Goal: Complete application form

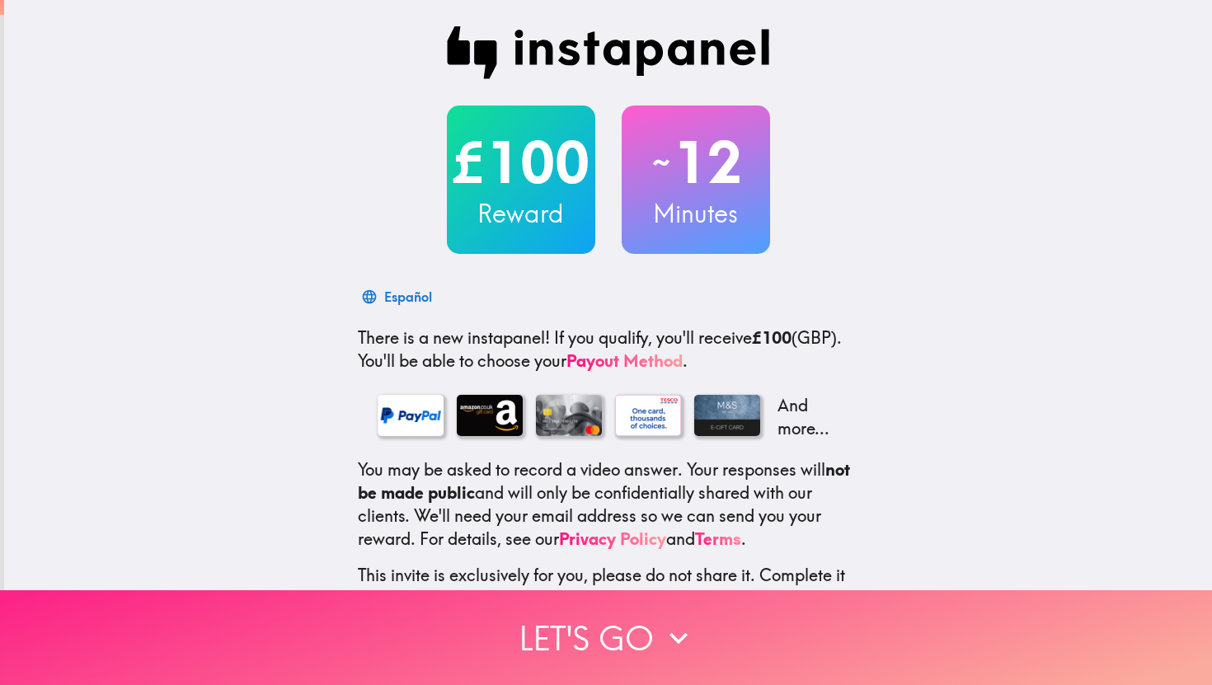
click at [678, 649] on icon "button" at bounding box center [678, 638] width 36 height 36
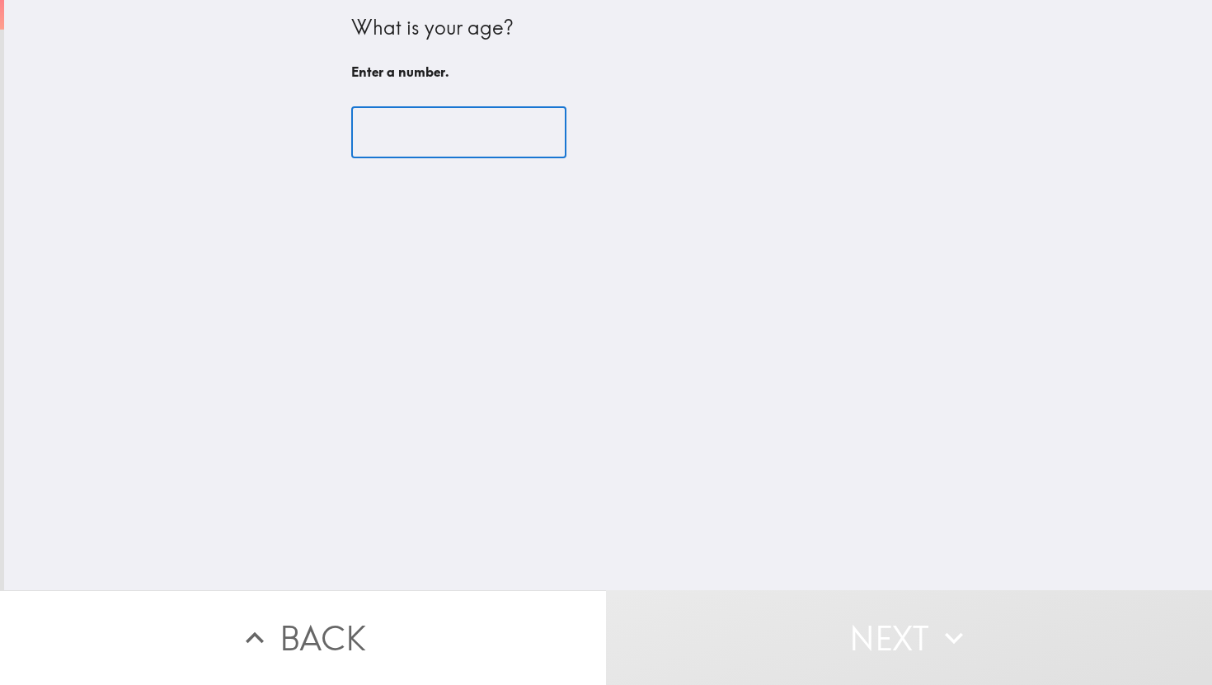
click at [425, 136] on input "number" at bounding box center [458, 132] width 215 height 51
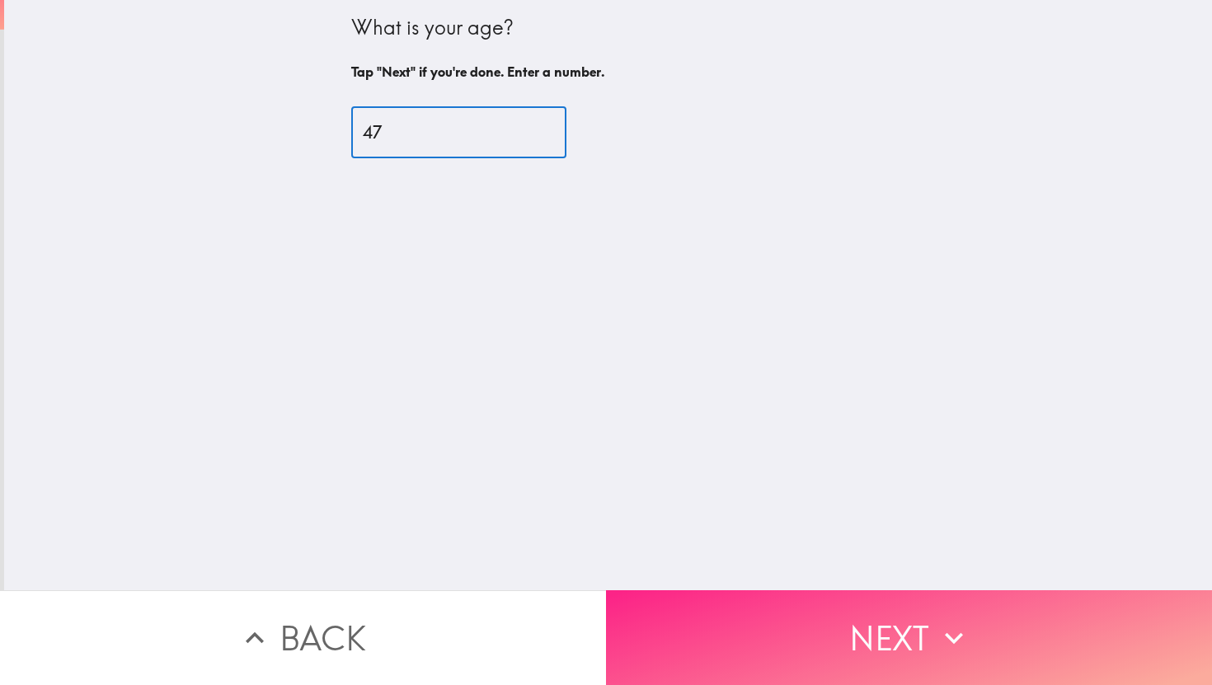
type input "47"
click at [838, 631] on button "Next" at bounding box center [909, 637] width 606 height 95
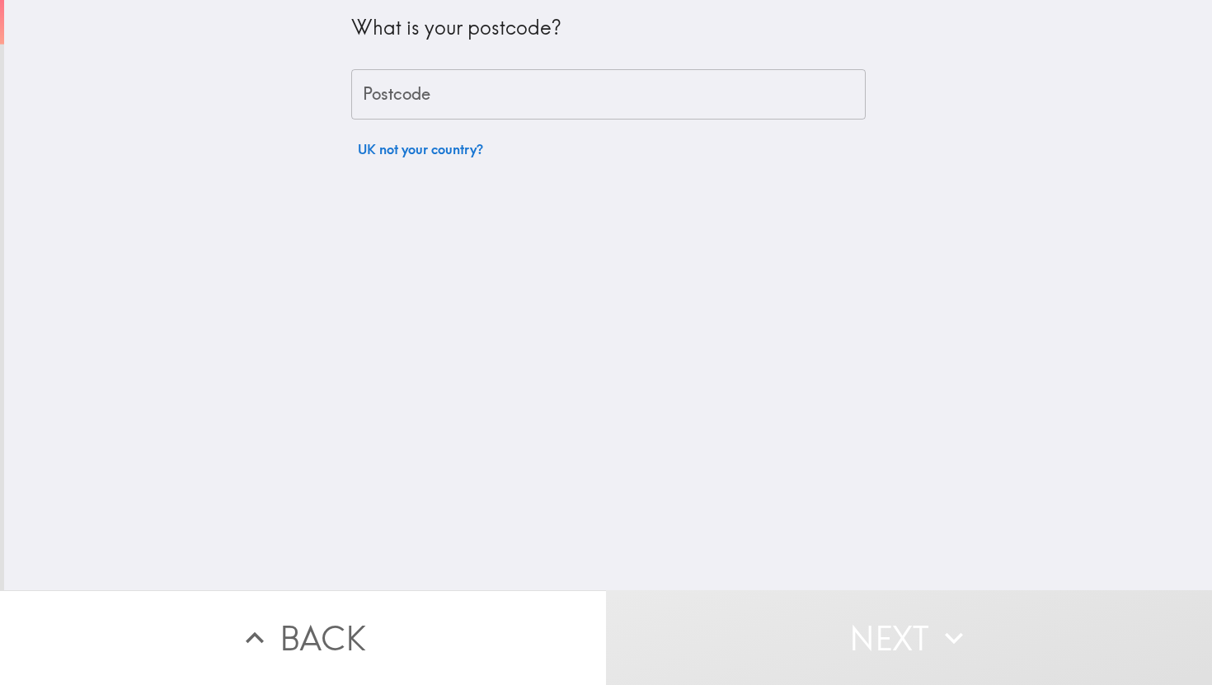
click at [496, 108] on input "Postcode" at bounding box center [608, 94] width 514 height 51
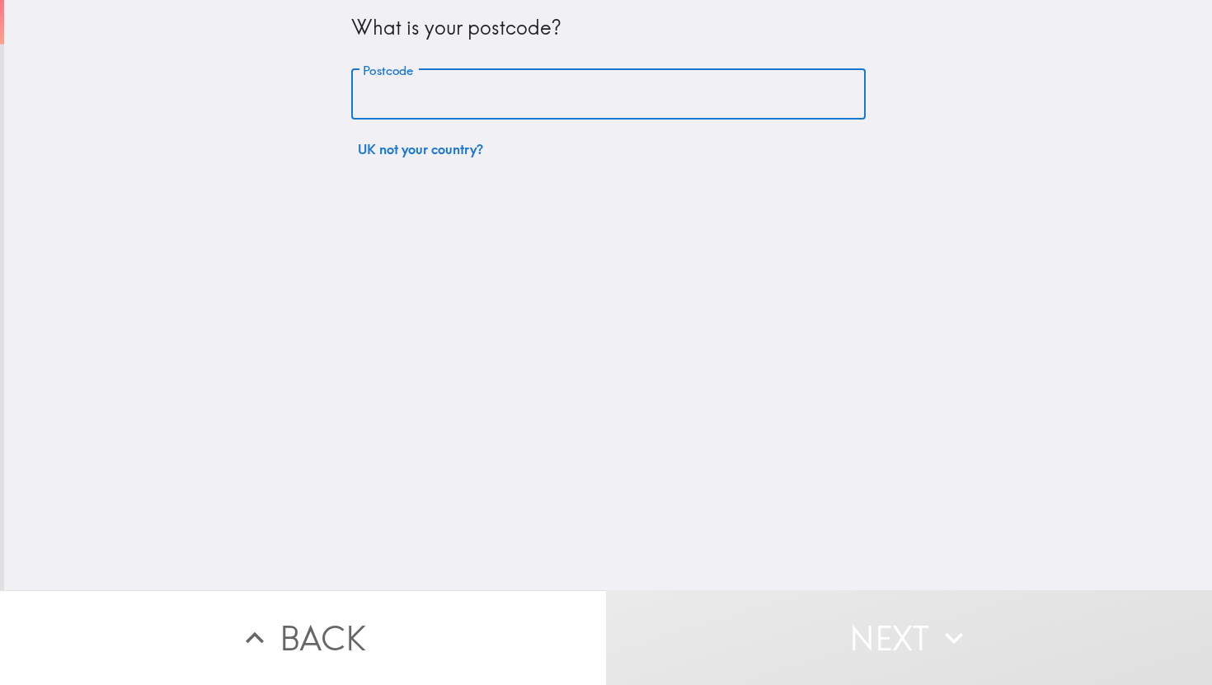
type input "N8 9LA"
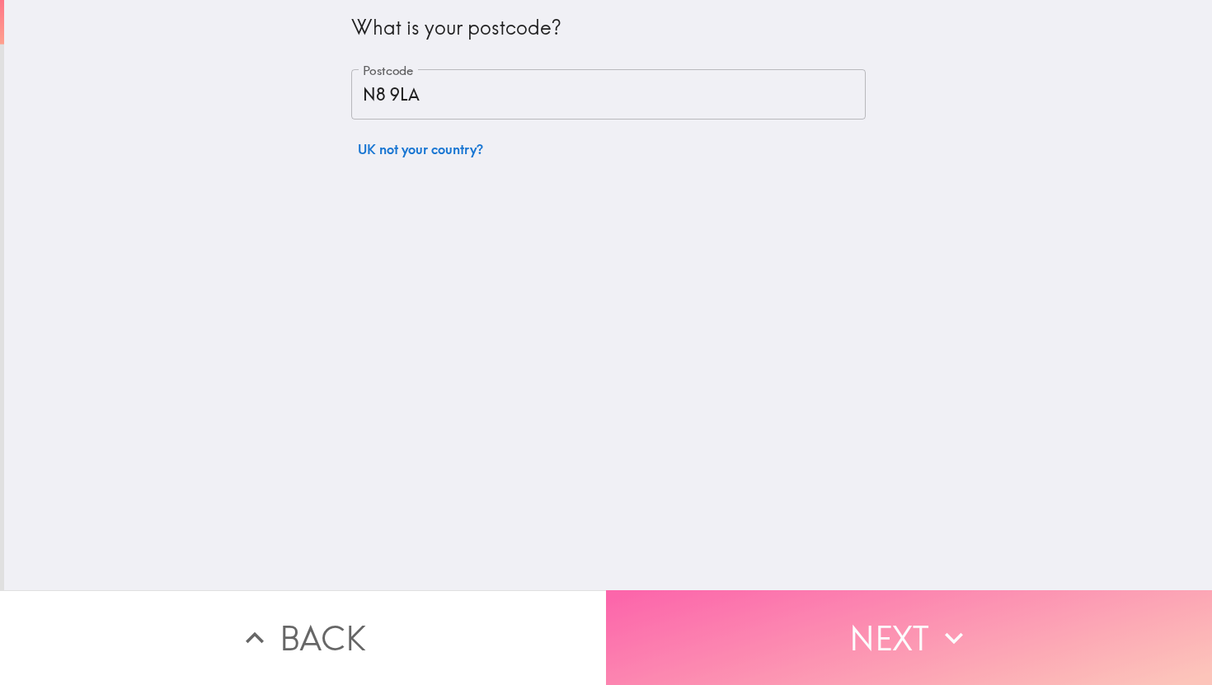
click at [826, 636] on button "Next" at bounding box center [909, 637] width 606 height 95
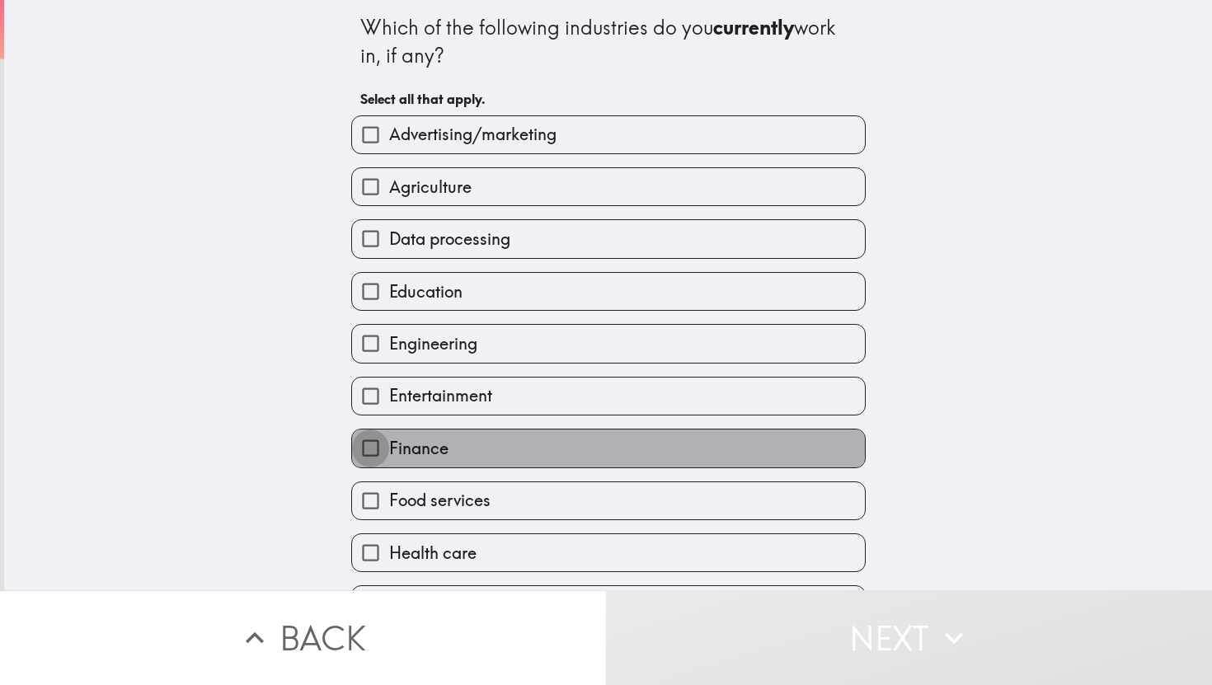
click at [370, 453] on input "Finance" at bounding box center [370, 448] width 37 height 37
checkbox input "true"
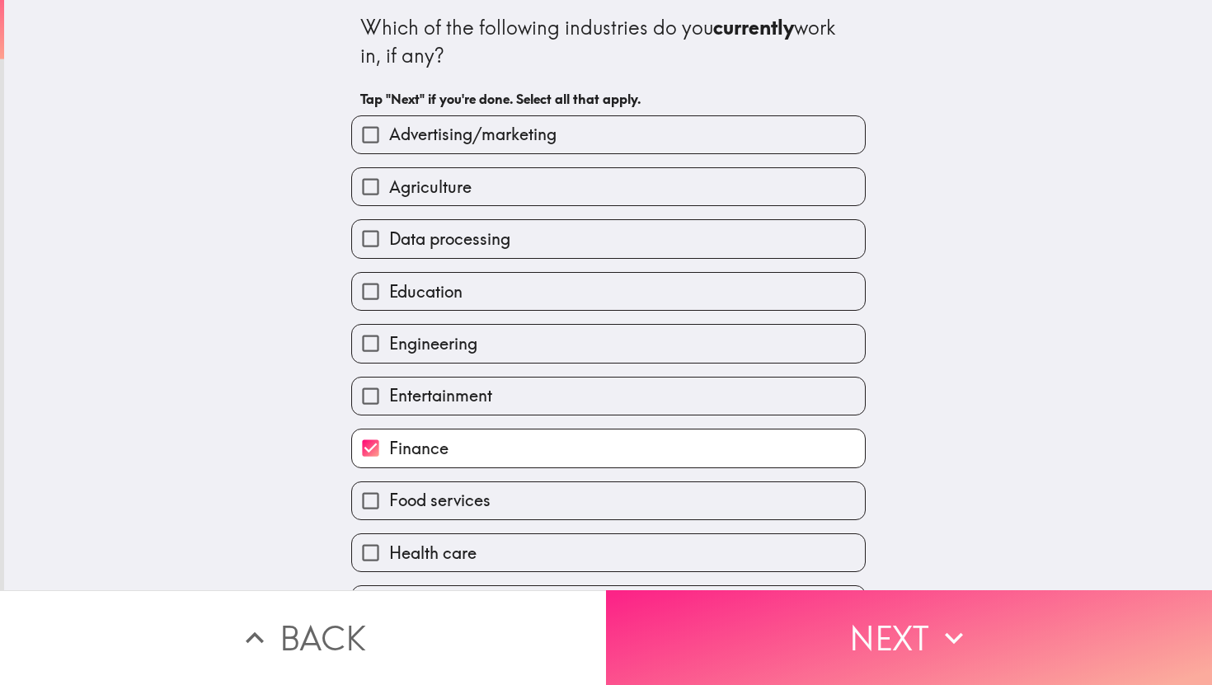
click at [873, 625] on button "Next" at bounding box center [909, 637] width 606 height 95
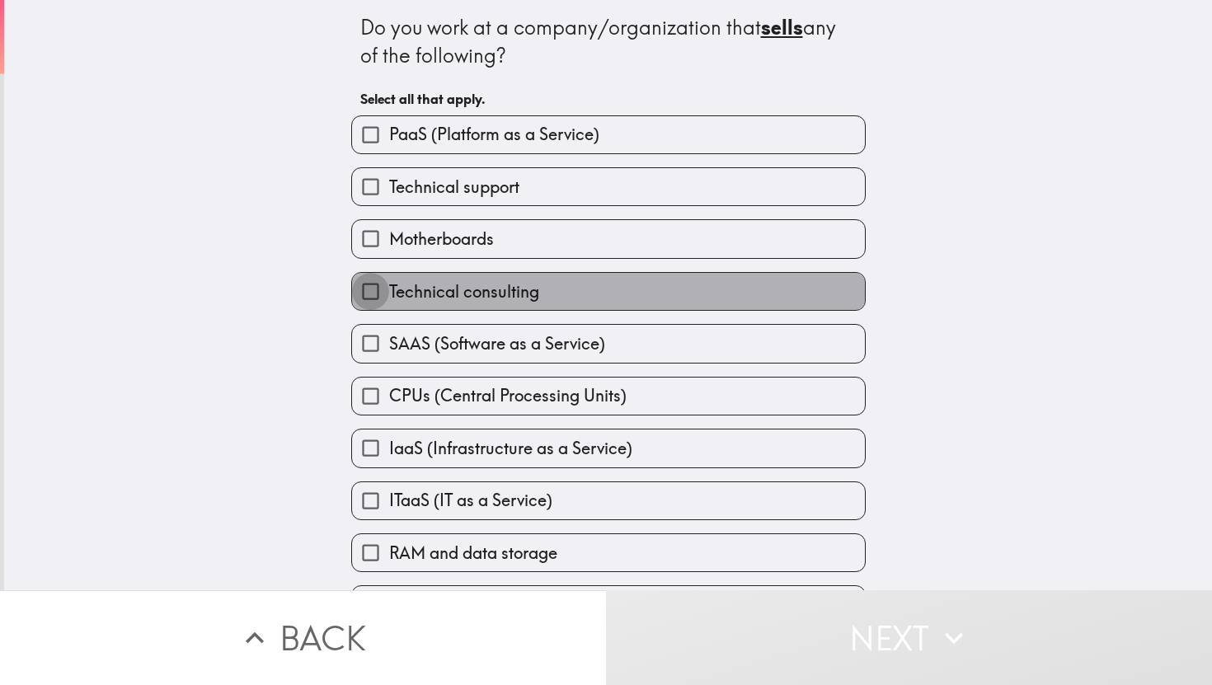
click at [365, 298] on input "Technical consulting" at bounding box center [370, 291] width 37 height 37
checkbox input "true"
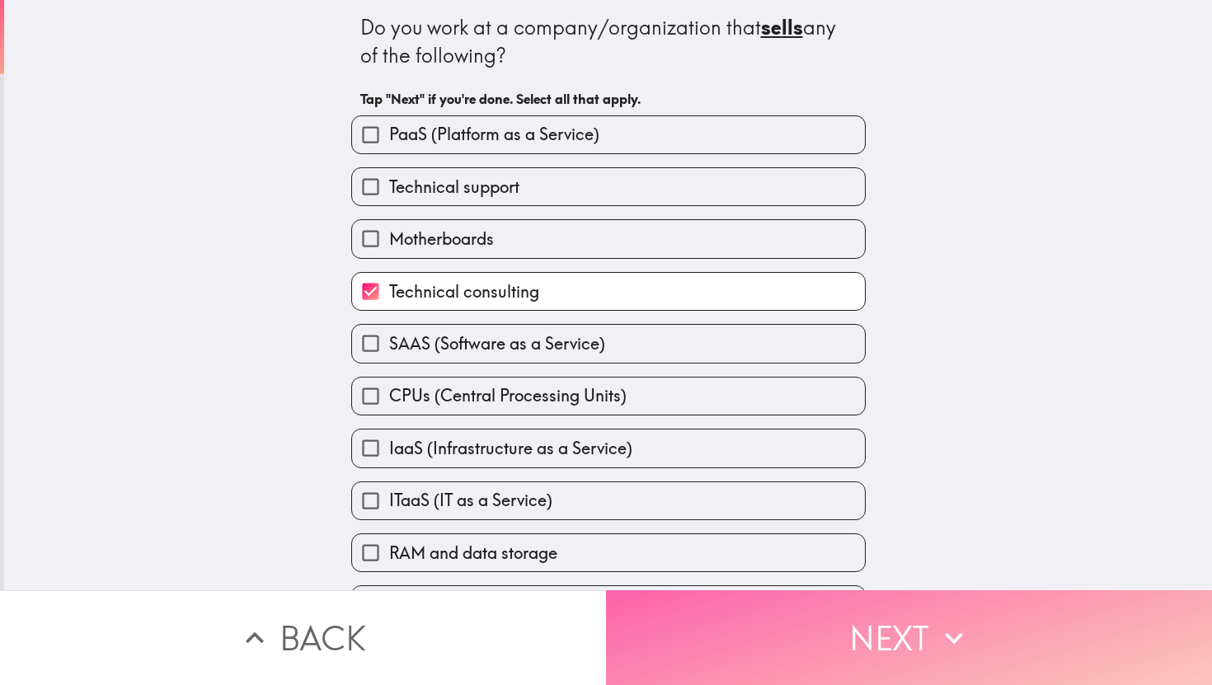
click at [848, 636] on button "Next" at bounding box center [909, 637] width 606 height 95
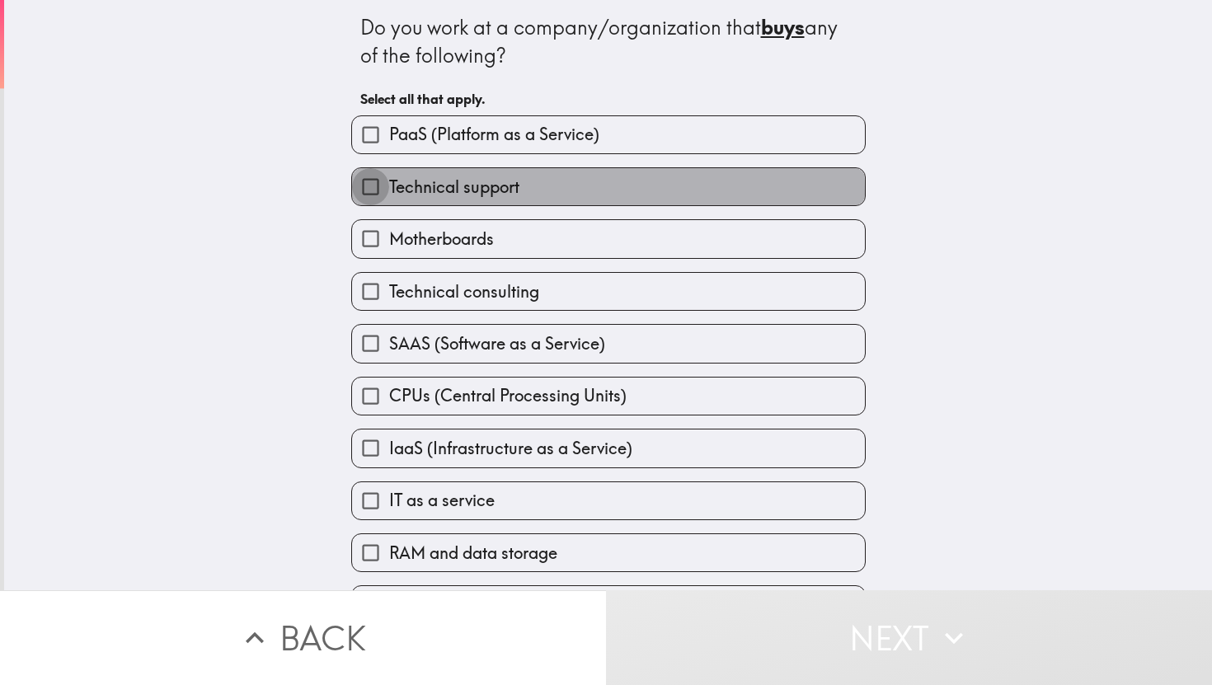
click at [380, 197] on input "Technical support" at bounding box center [370, 186] width 37 height 37
checkbox input "true"
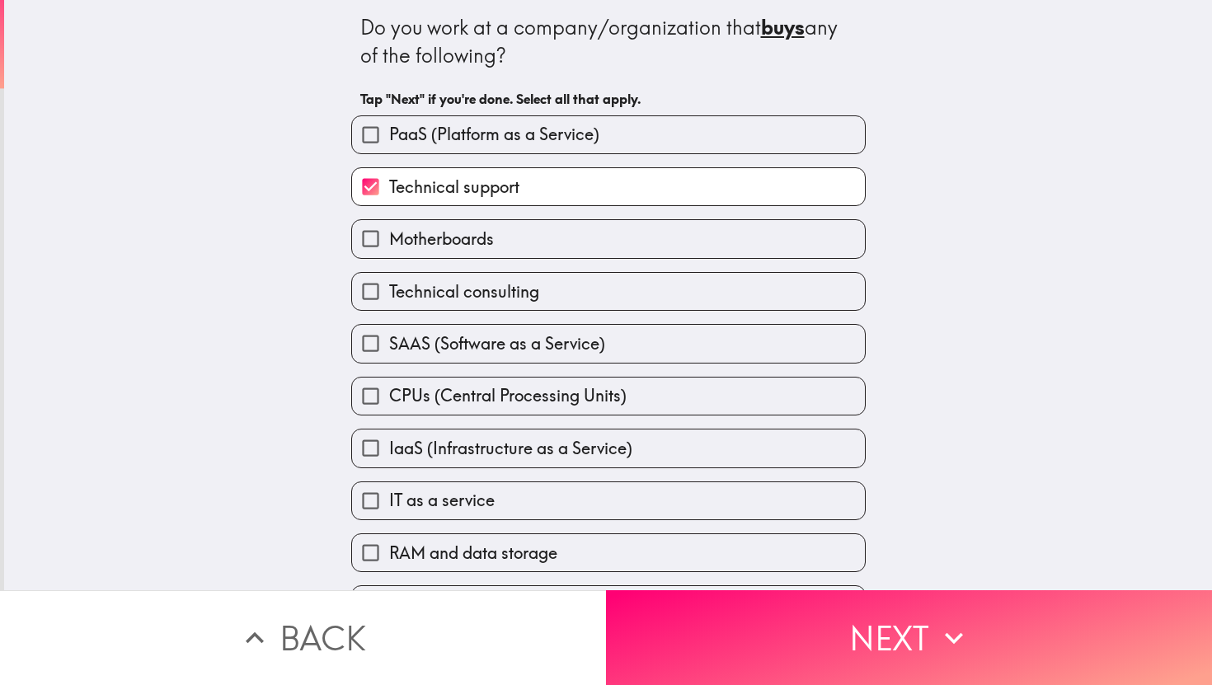
click at [378, 139] on input "PaaS (Platform as a Service)" at bounding box center [370, 134] width 37 height 37
checkbox input "true"
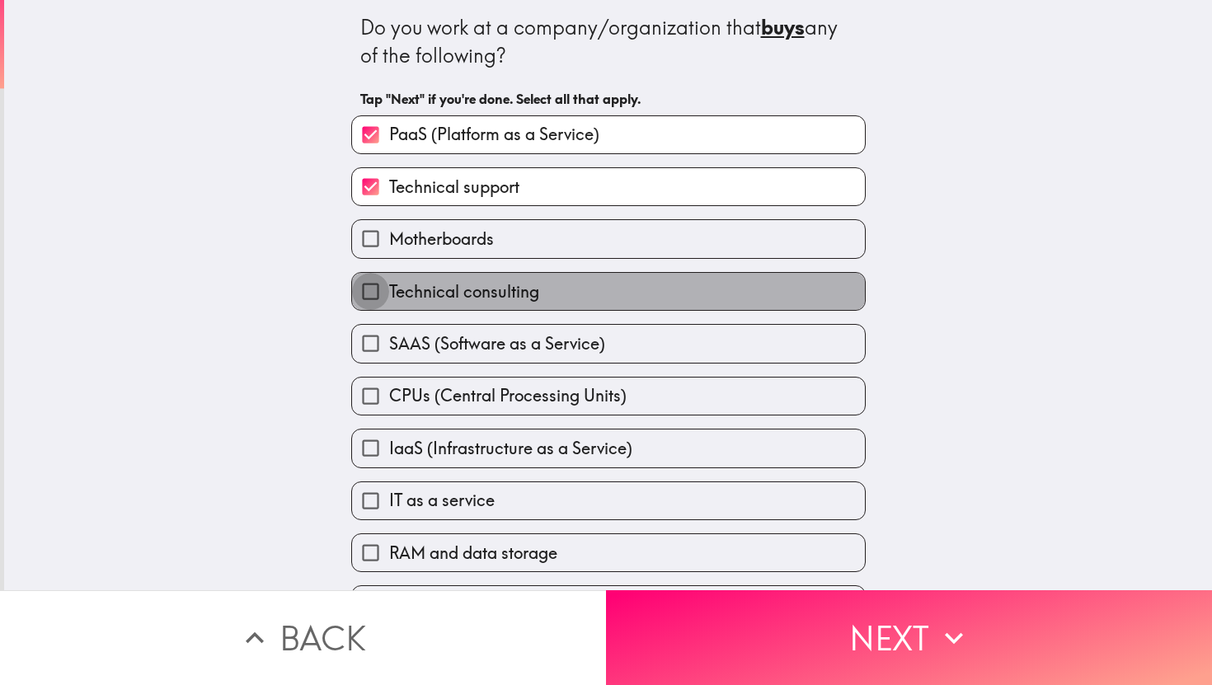
click at [365, 293] on input "Technical consulting" at bounding box center [370, 291] width 37 height 37
checkbox input "true"
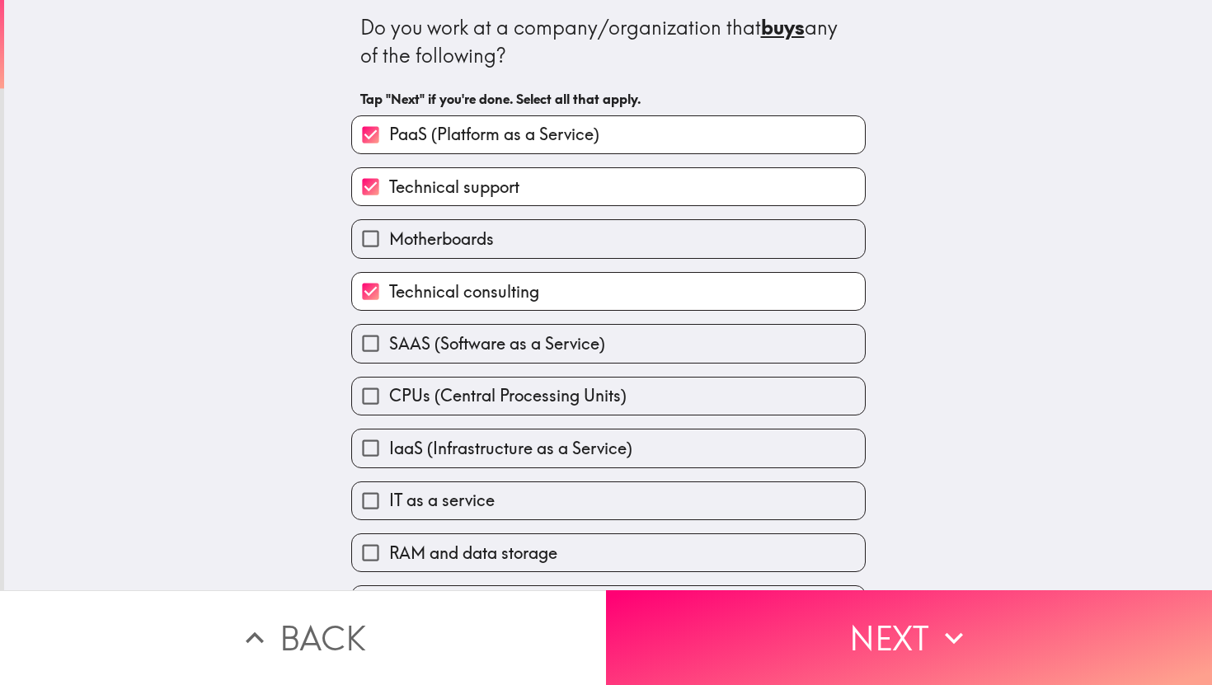
click at [369, 352] on input "SAAS (Software as a Service)" at bounding box center [370, 343] width 37 height 37
checkbox input "true"
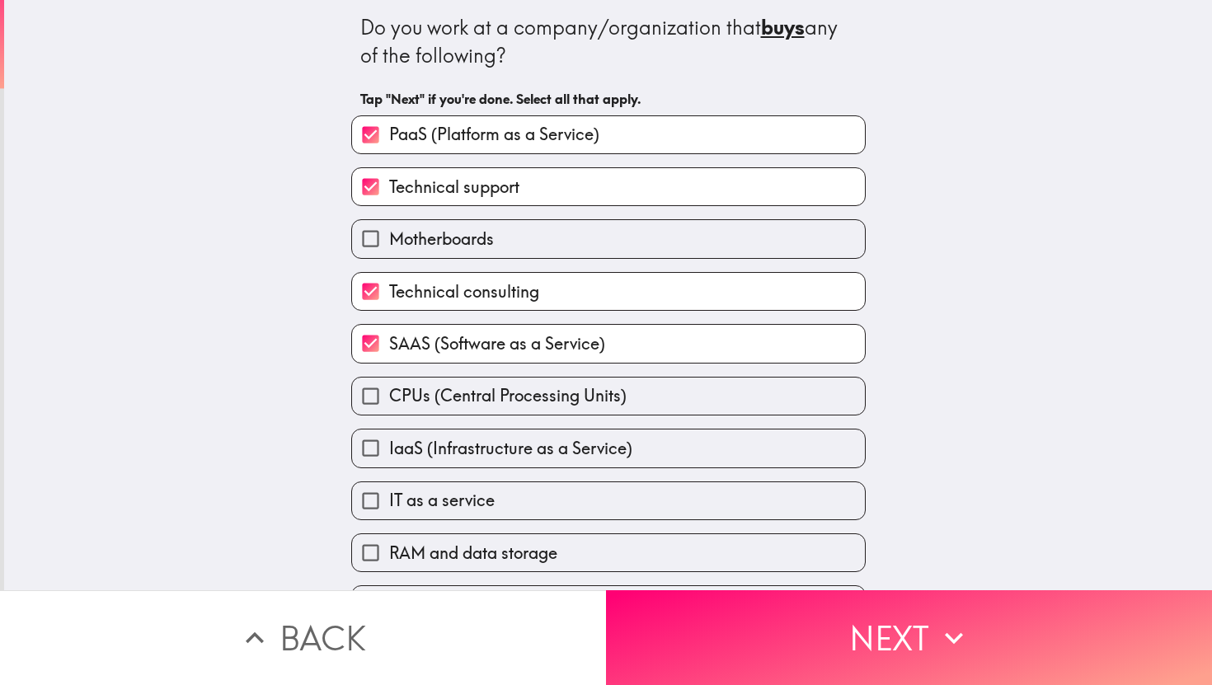
click at [370, 450] on input "IaaS (Infrastructure as a Service)" at bounding box center [370, 448] width 37 height 37
checkbox input "true"
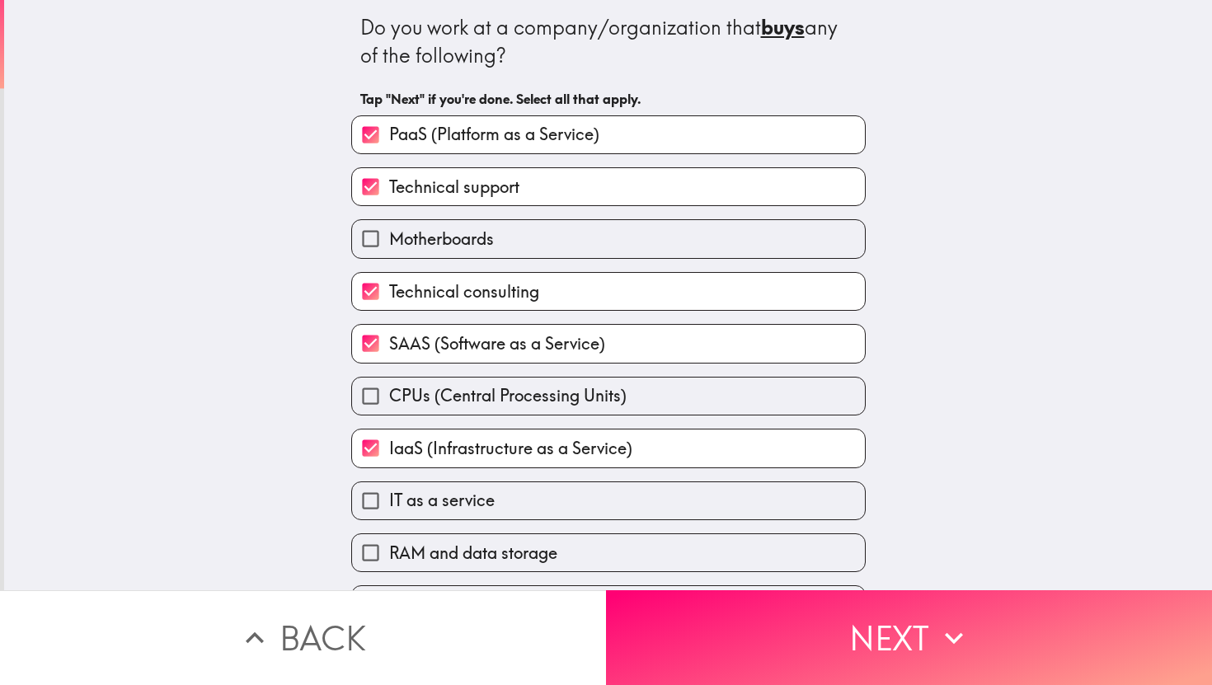
click at [370, 518] on input "IT as a service" at bounding box center [370, 500] width 37 height 37
checkbox input "true"
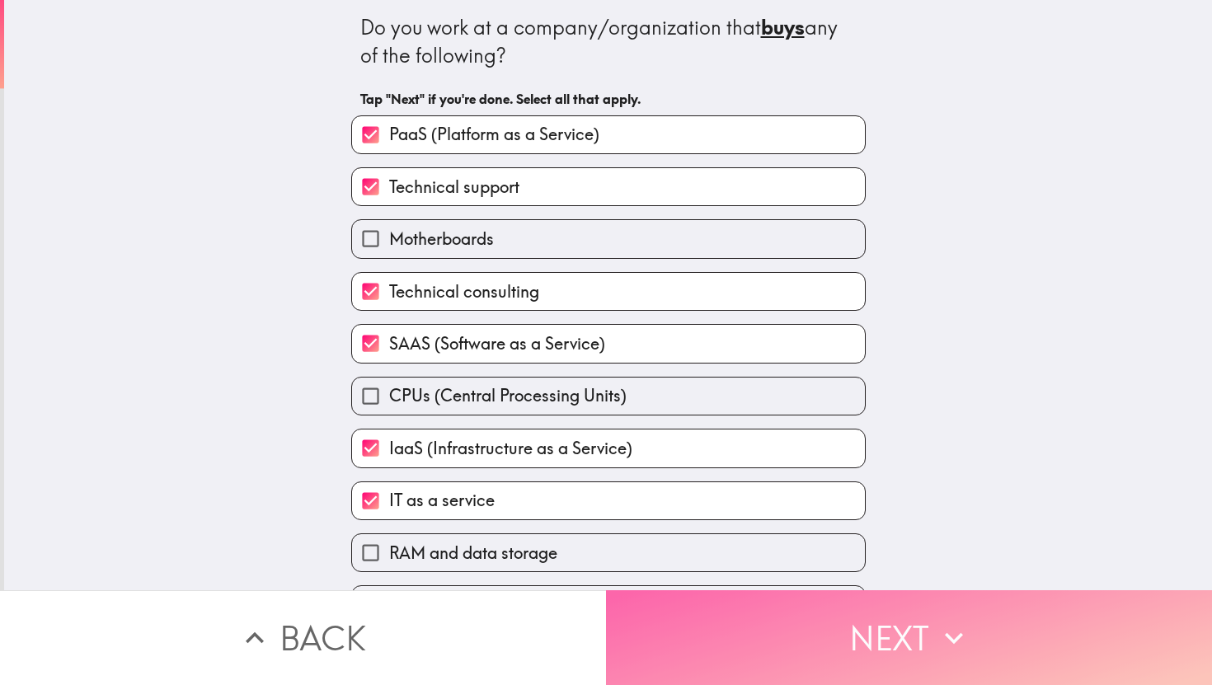
click at [841, 616] on button "Next" at bounding box center [909, 637] width 606 height 95
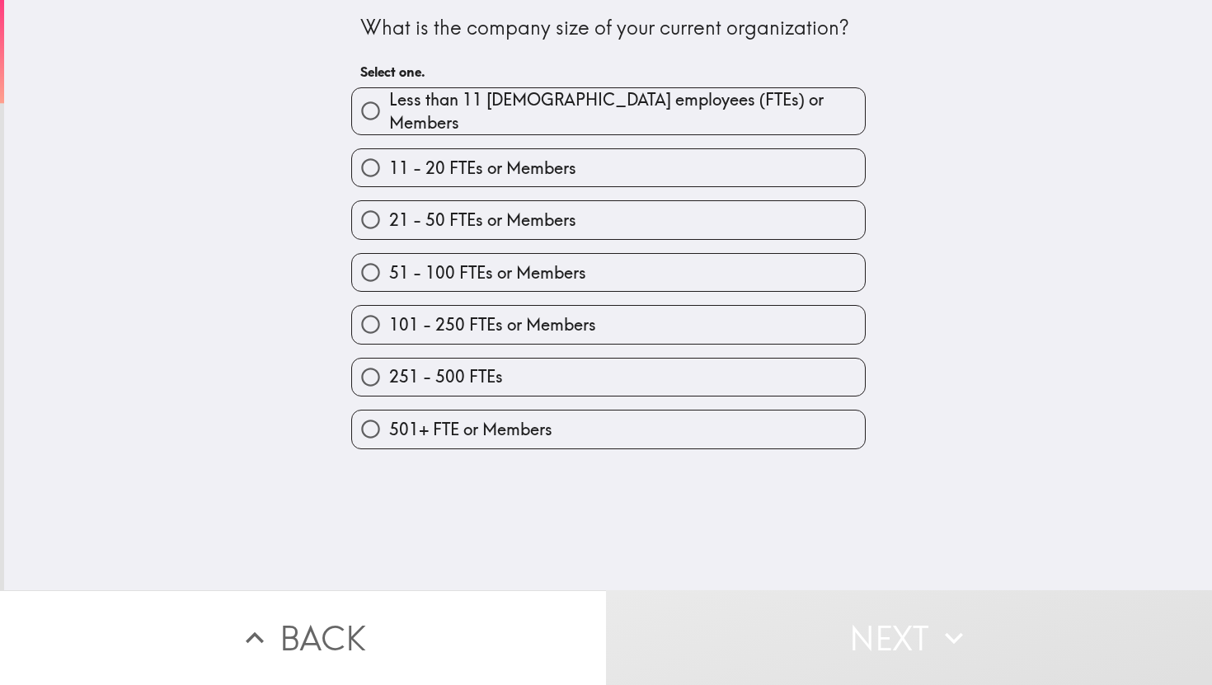
click at [545, 435] on span "501+ FTE or Members" at bounding box center [470, 429] width 163 height 23
click at [389, 435] on input "501+ FTE or Members" at bounding box center [370, 429] width 37 height 37
radio input "true"
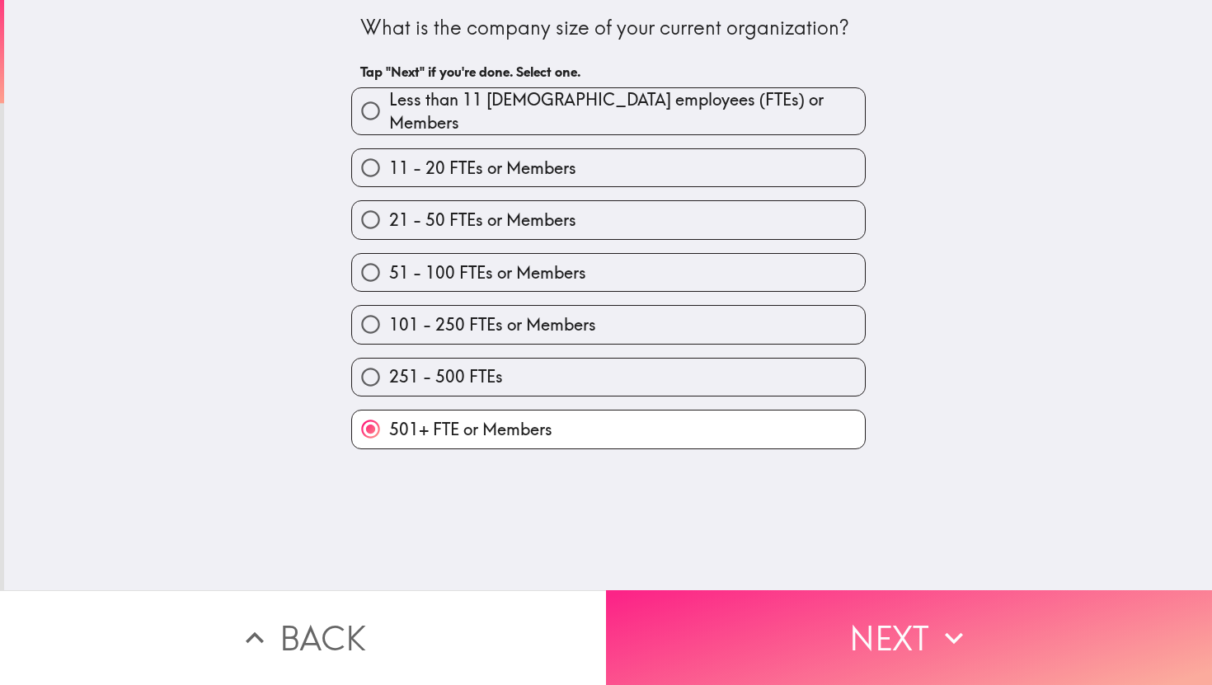
click at [840, 663] on button "Next" at bounding box center [909, 637] width 606 height 95
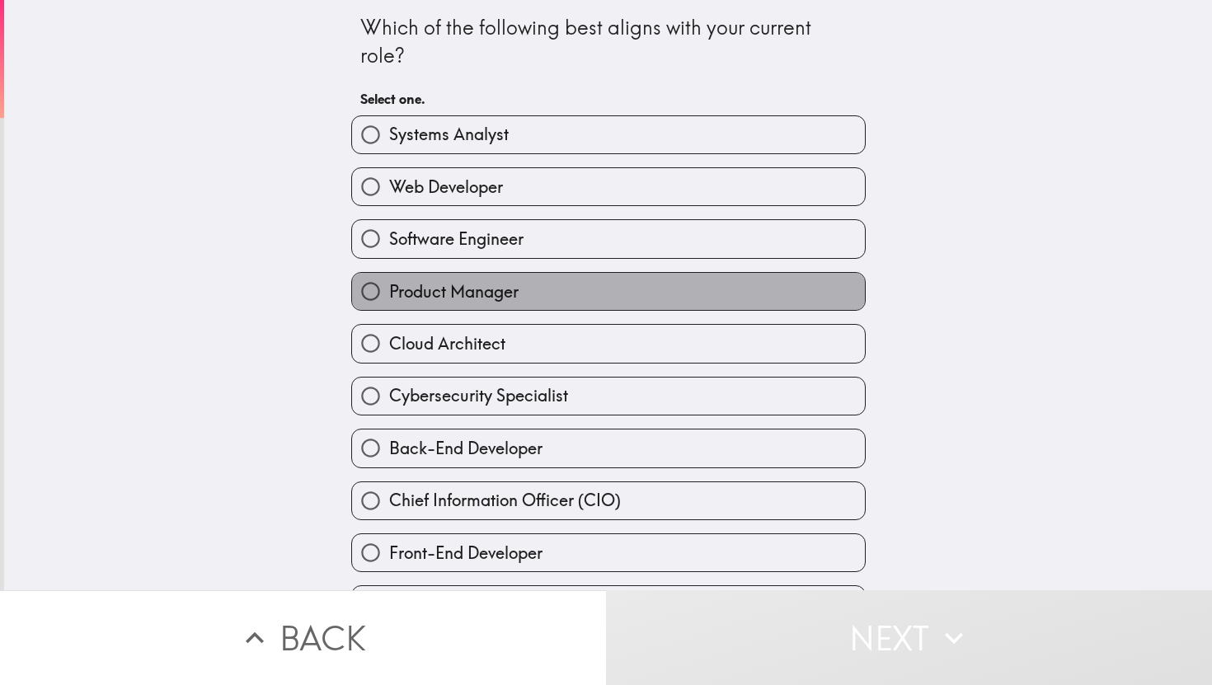
click at [514, 303] on span "Product Manager" at bounding box center [453, 291] width 129 height 23
click at [389, 305] on input "Product Manager" at bounding box center [370, 291] width 37 height 37
radio input "true"
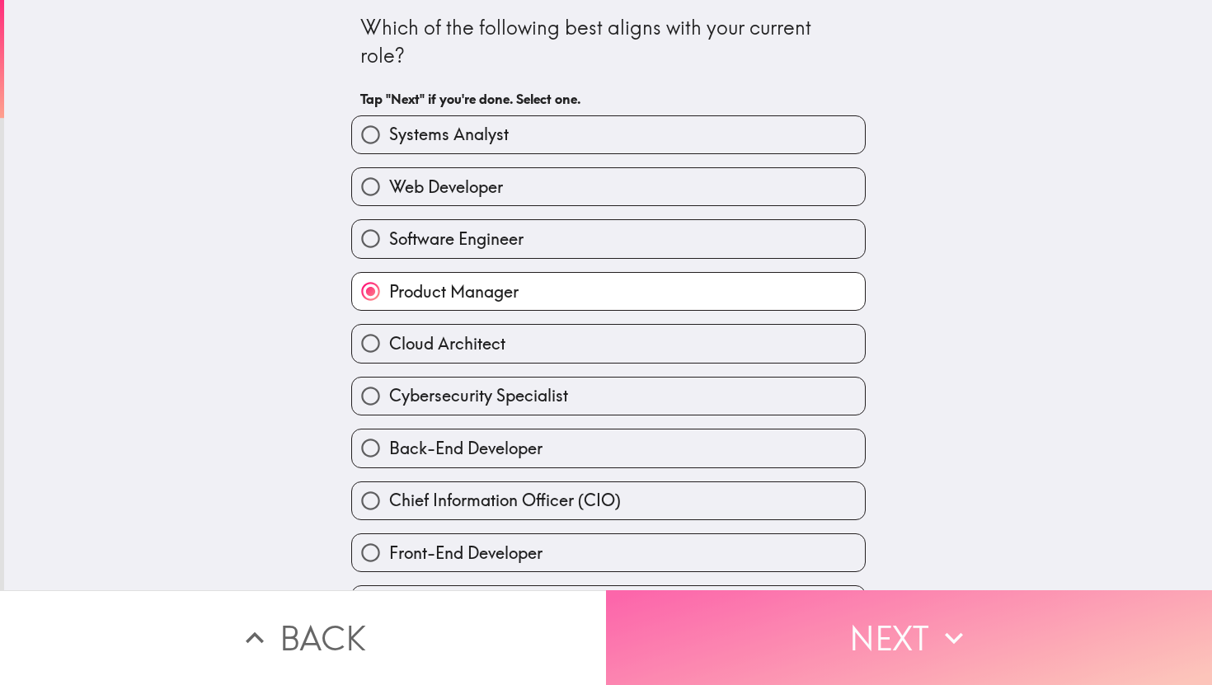
click at [809, 637] on button "Next" at bounding box center [909, 637] width 606 height 95
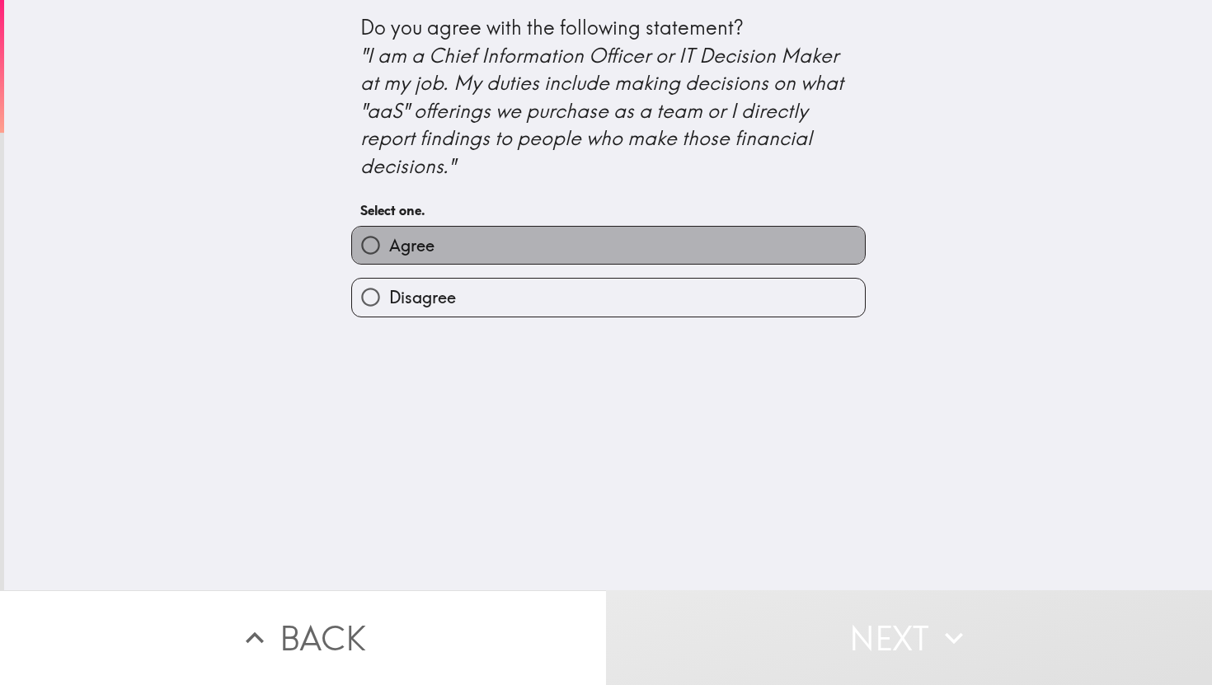
click at [483, 264] on label "Agree" at bounding box center [608, 245] width 513 height 37
click at [389, 264] on input "Agree" at bounding box center [370, 245] width 37 height 37
radio input "true"
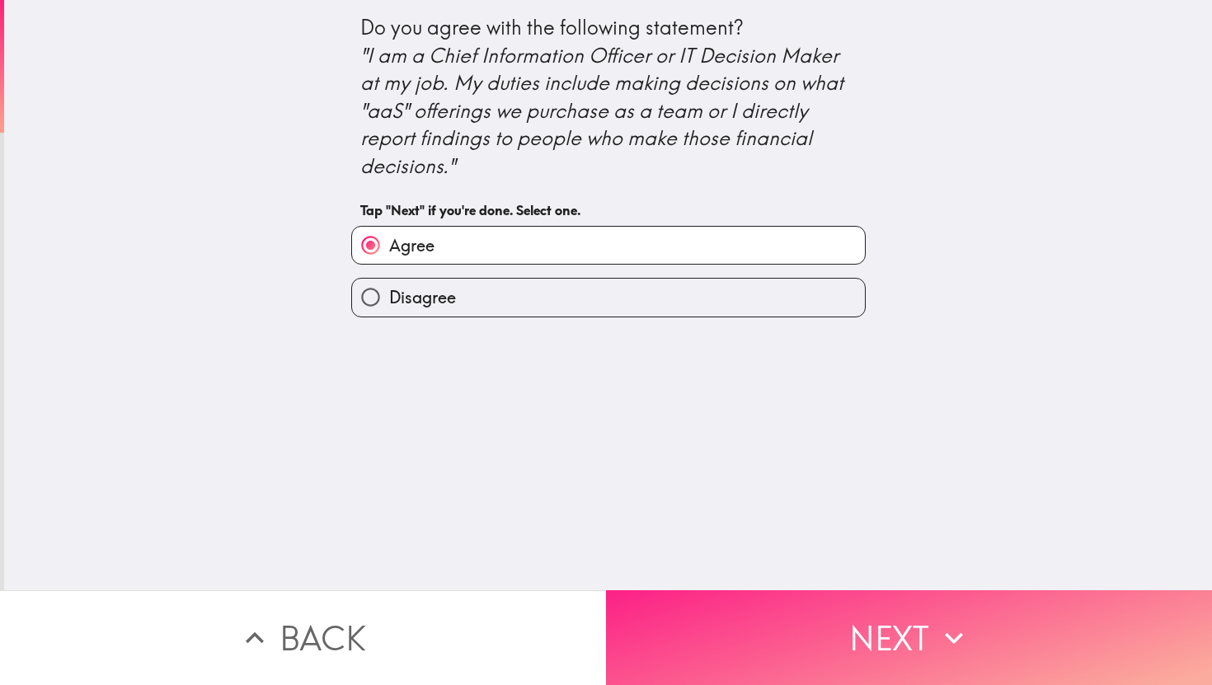
click at [876, 655] on button "Next" at bounding box center [909, 637] width 606 height 95
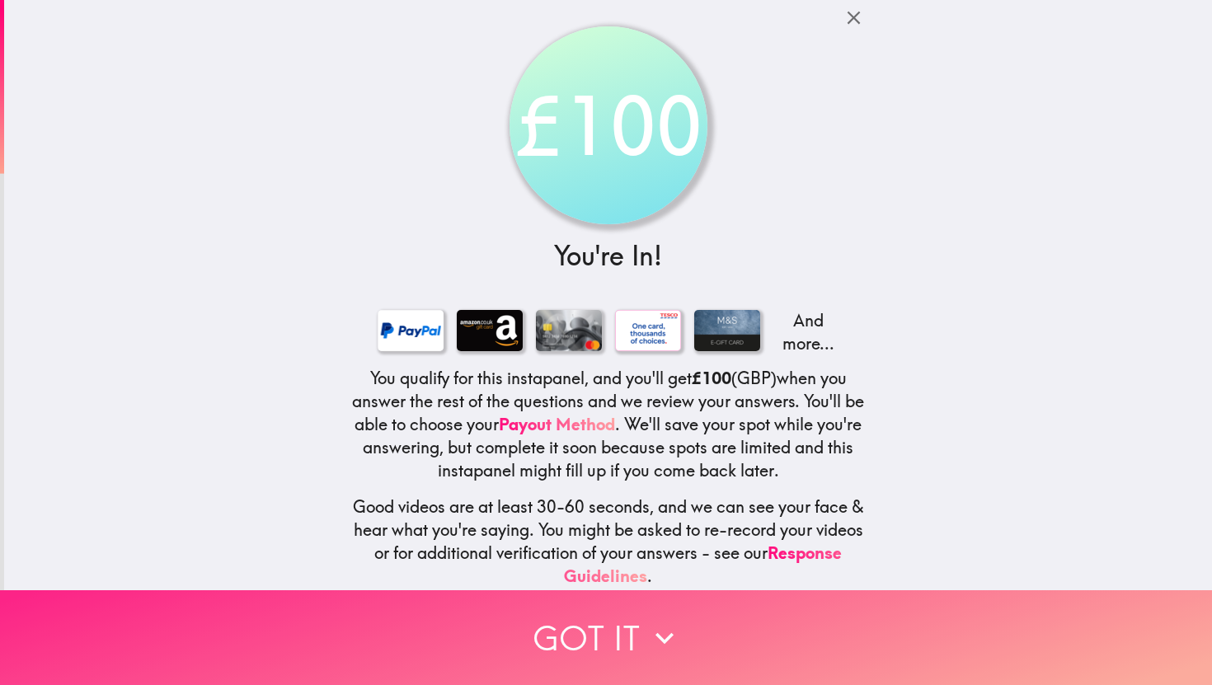
click at [665, 659] on button "Got it" at bounding box center [606, 637] width 1212 height 95
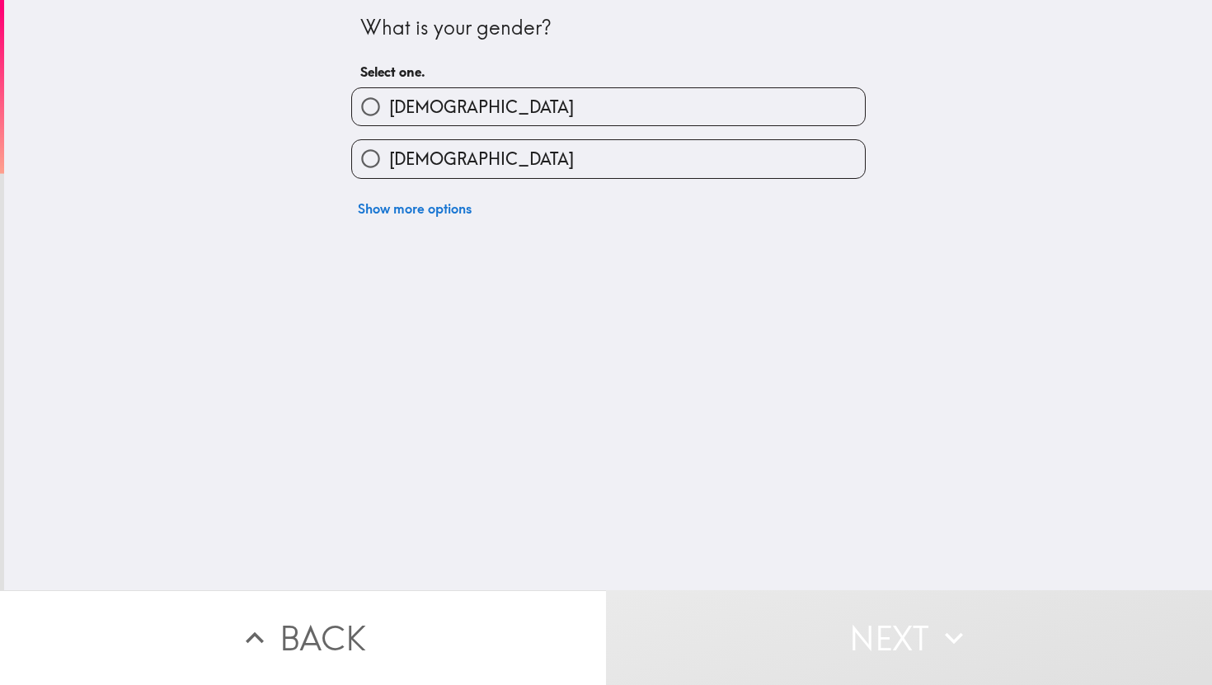
click at [414, 119] on span "[DEMOGRAPHIC_DATA]" at bounding box center [481, 107] width 185 height 23
click at [389, 119] on input "[DEMOGRAPHIC_DATA]" at bounding box center [370, 106] width 37 height 37
radio input "true"
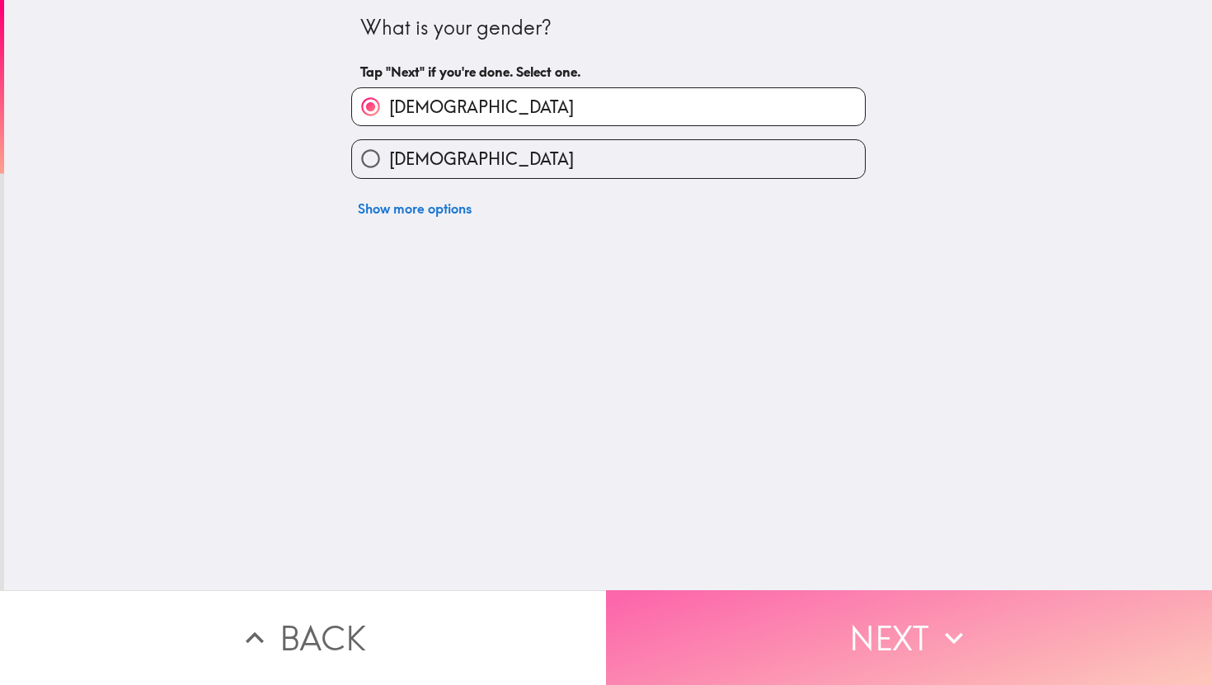
click at [810, 615] on button "Next" at bounding box center [909, 637] width 606 height 95
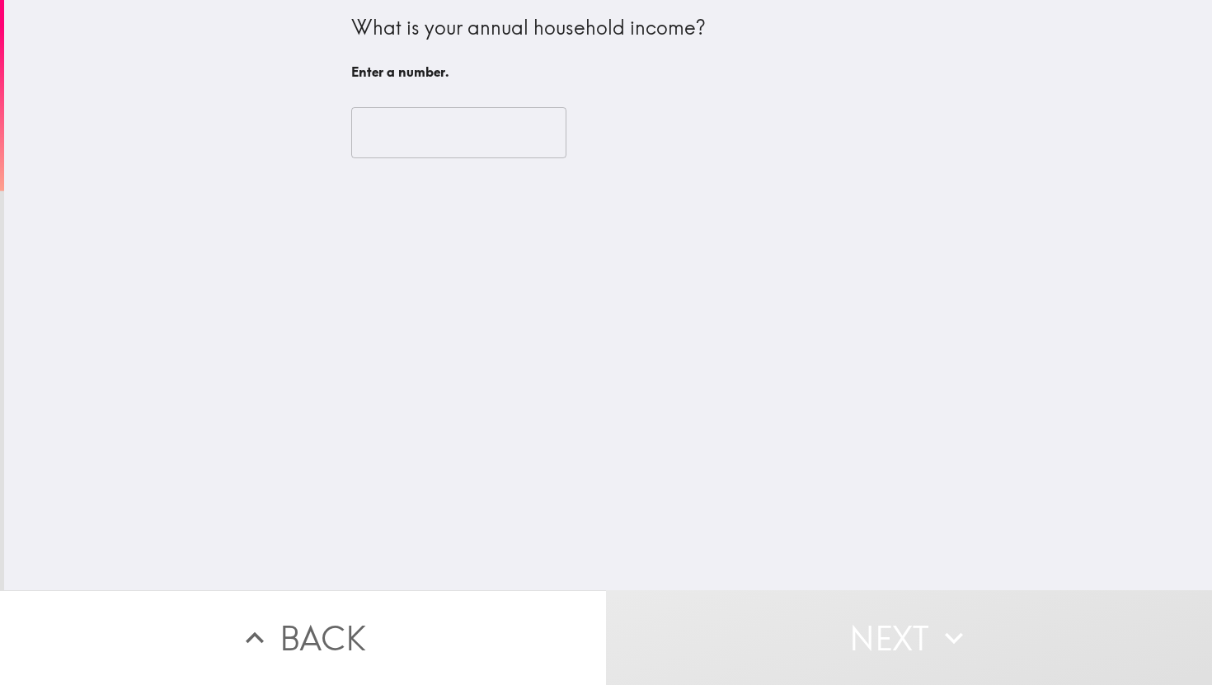
click at [494, 132] on input "number" at bounding box center [458, 132] width 215 height 51
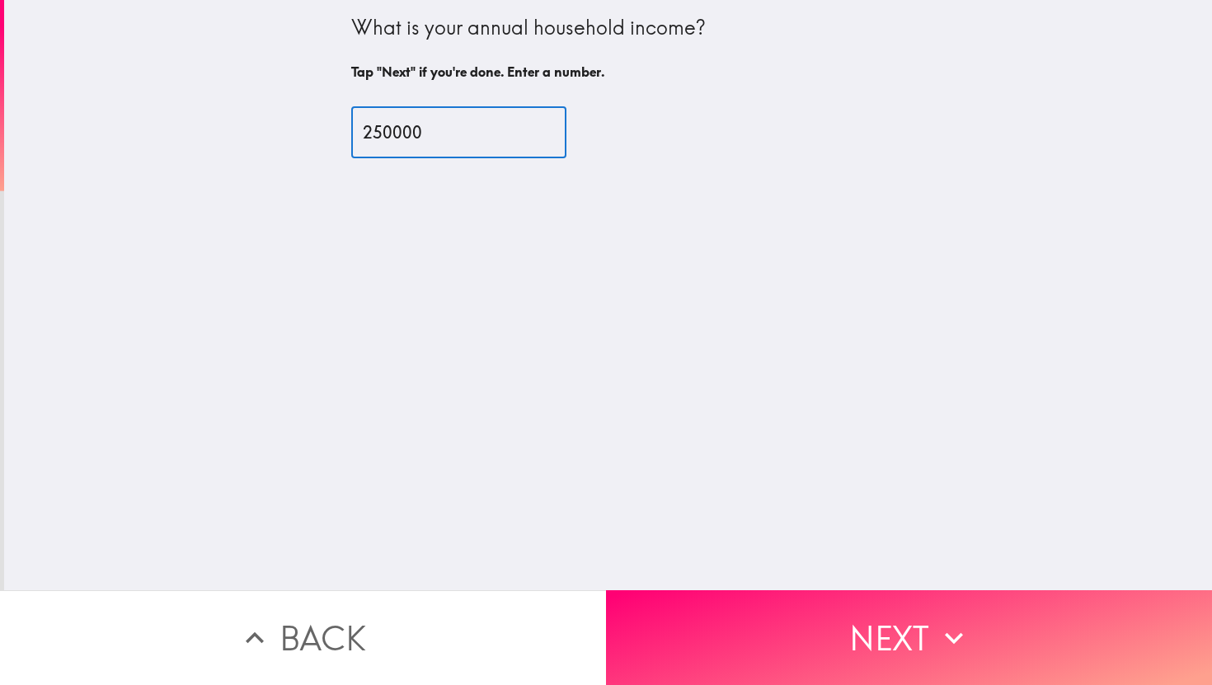
click at [388, 134] on input "250000" at bounding box center [458, 132] width 215 height 51
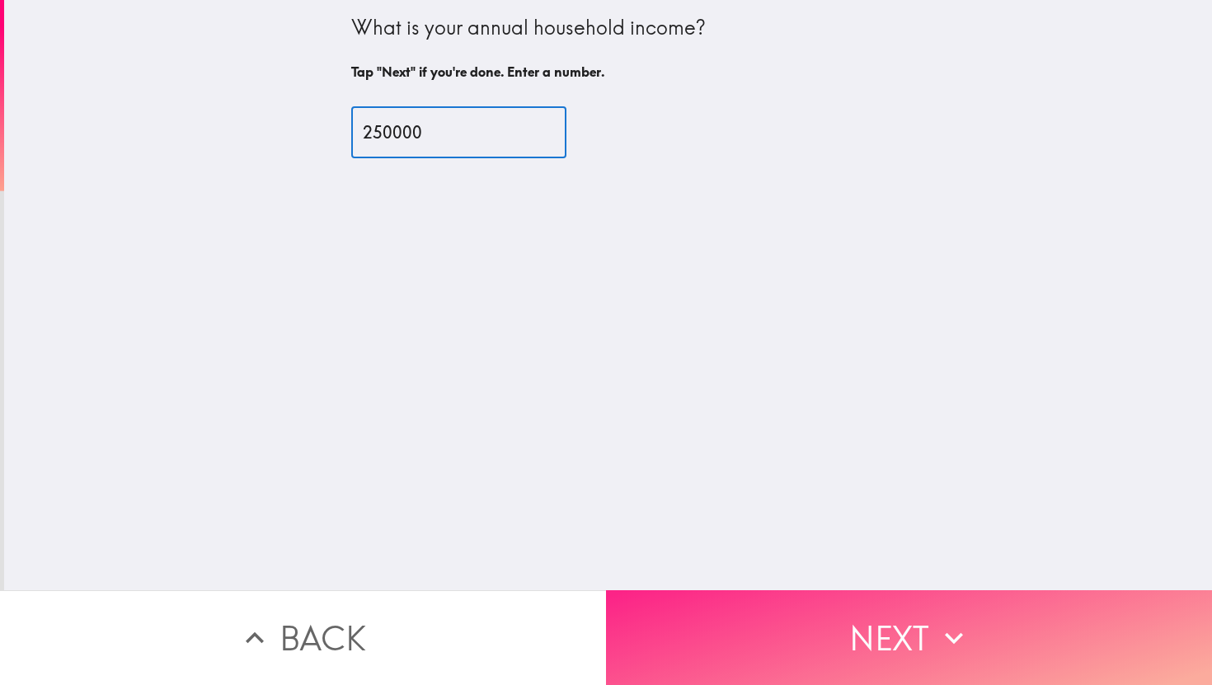
type input "250000"
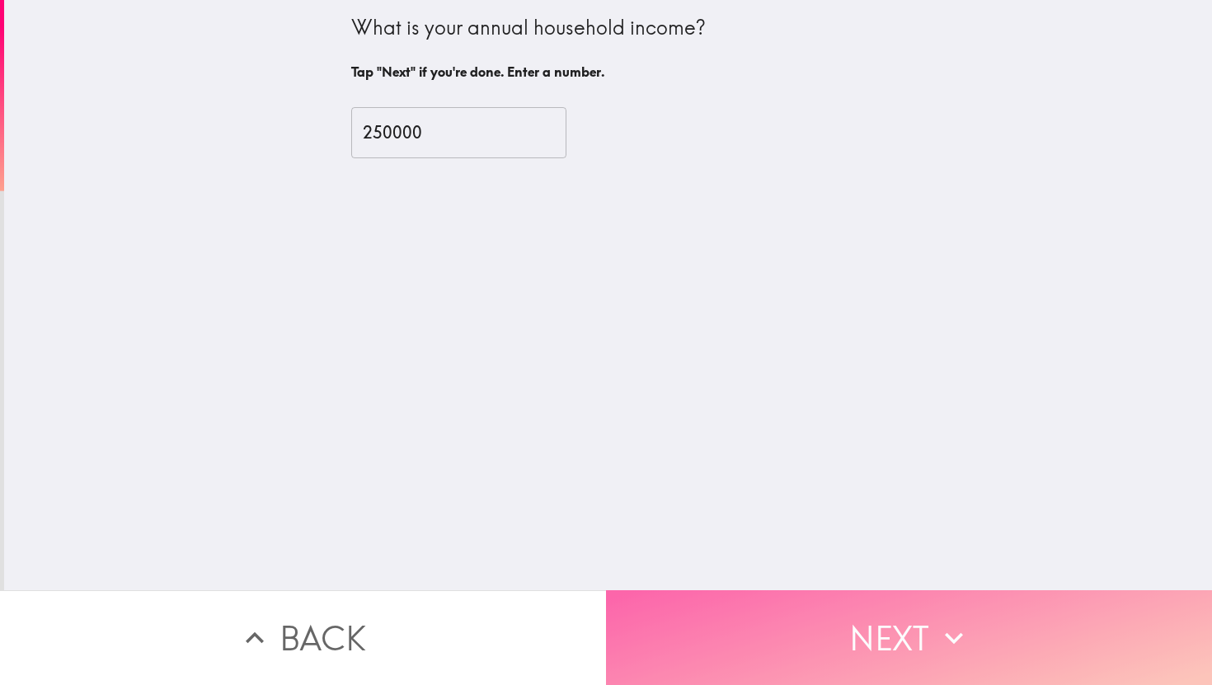
click at [875, 630] on button "Next" at bounding box center [909, 637] width 606 height 95
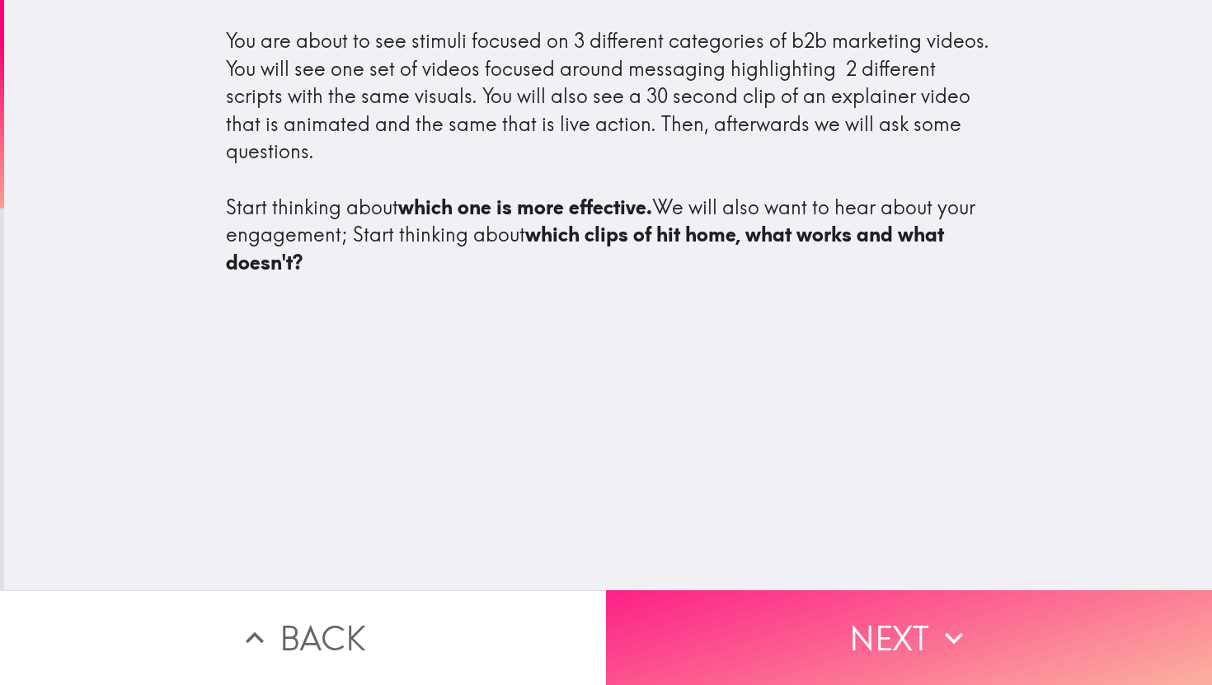
click at [875, 630] on button "Next" at bounding box center [909, 637] width 606 height 95
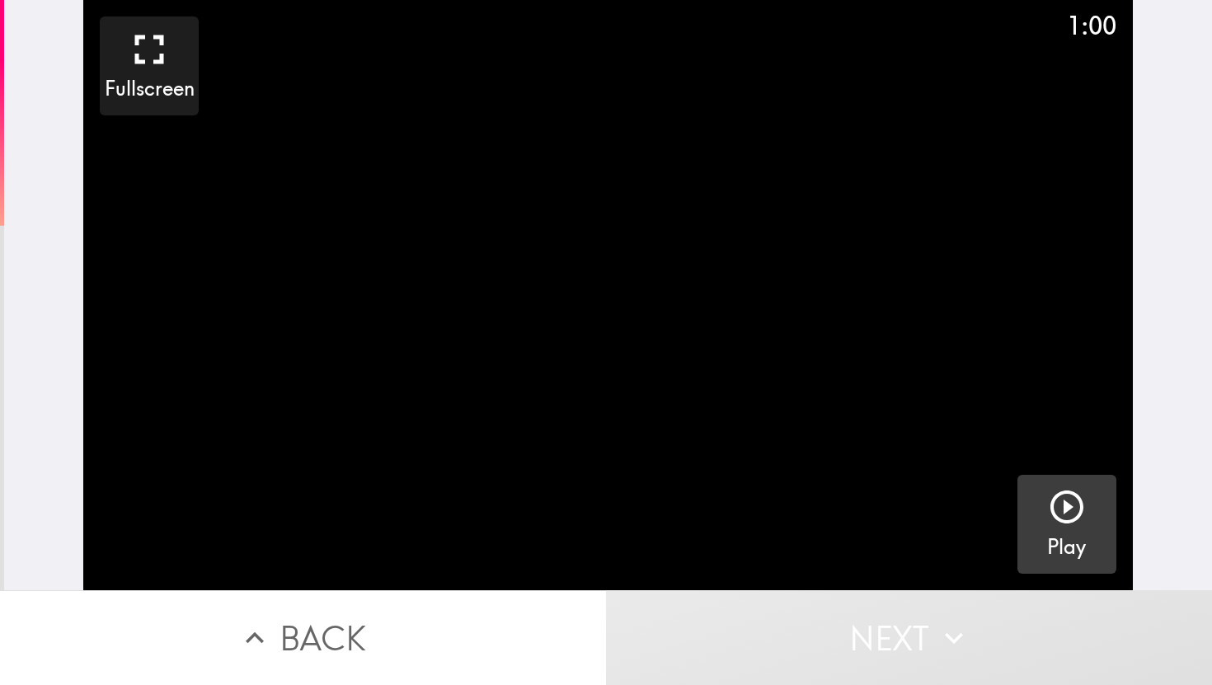
click at [1055, 507] on icon "button" at bounding box center [1067, 507] width 40 height 40
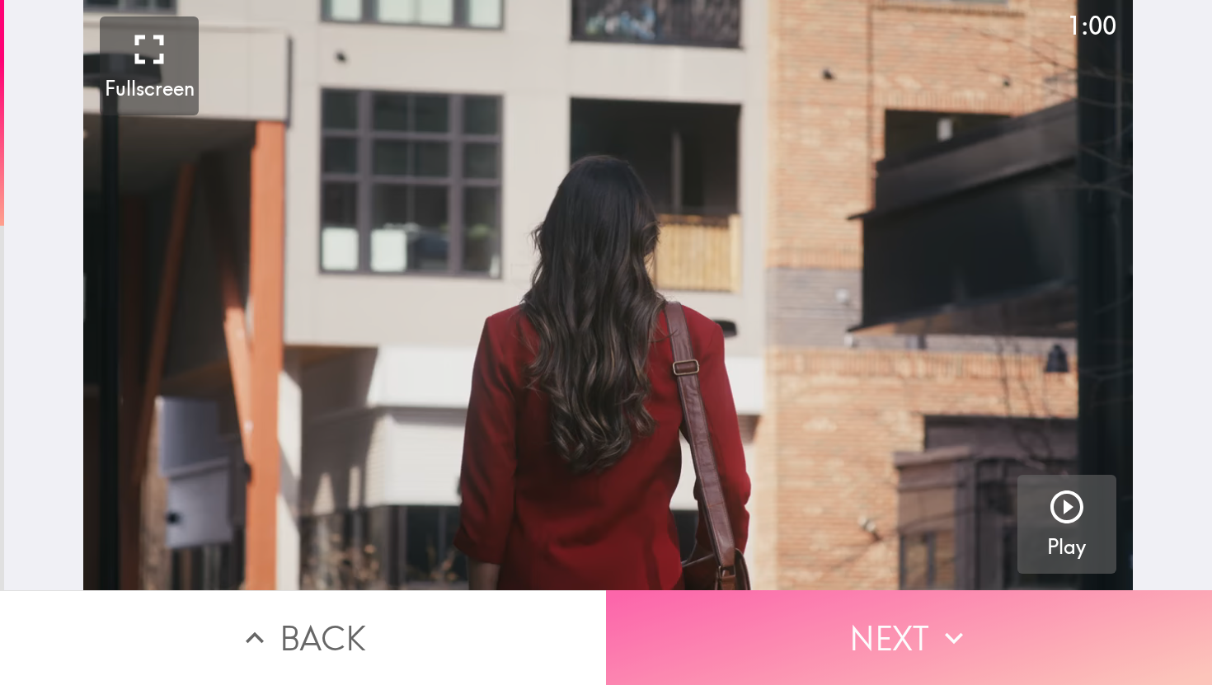
click at [950, 645] on icon "button" at bounding box center [954, 638] width 36 height 36
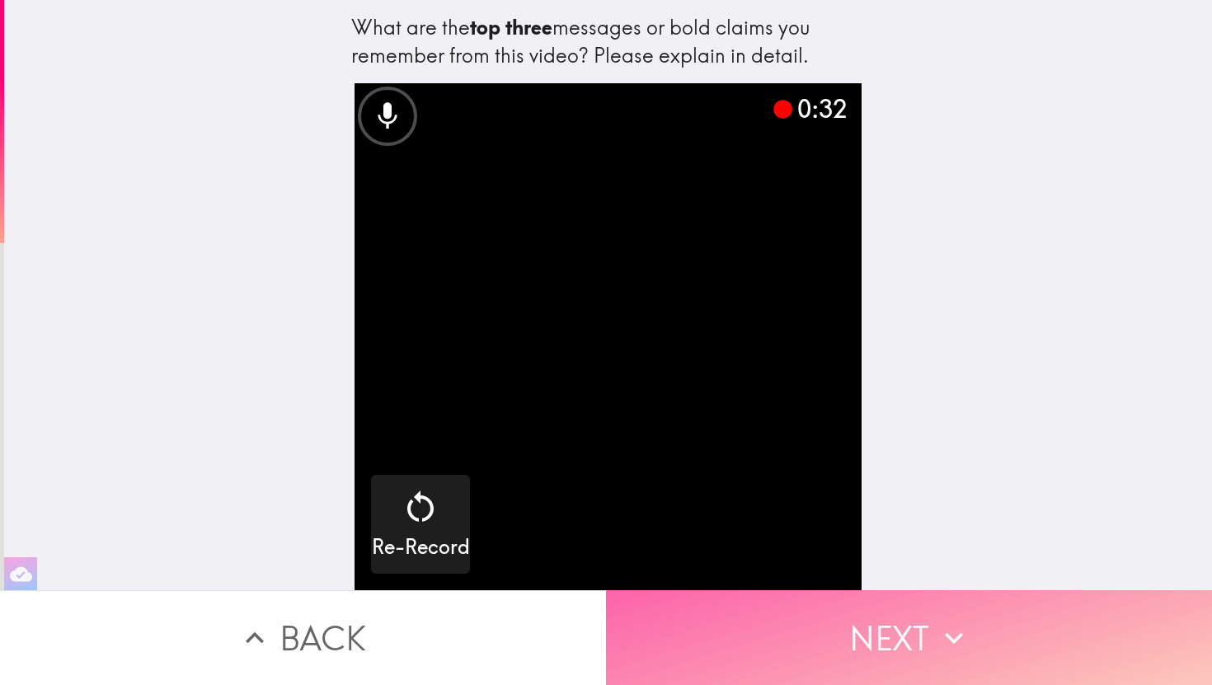
click at [890, 658] on button "Next" at bounding box center [909, 637] width 606 height 95
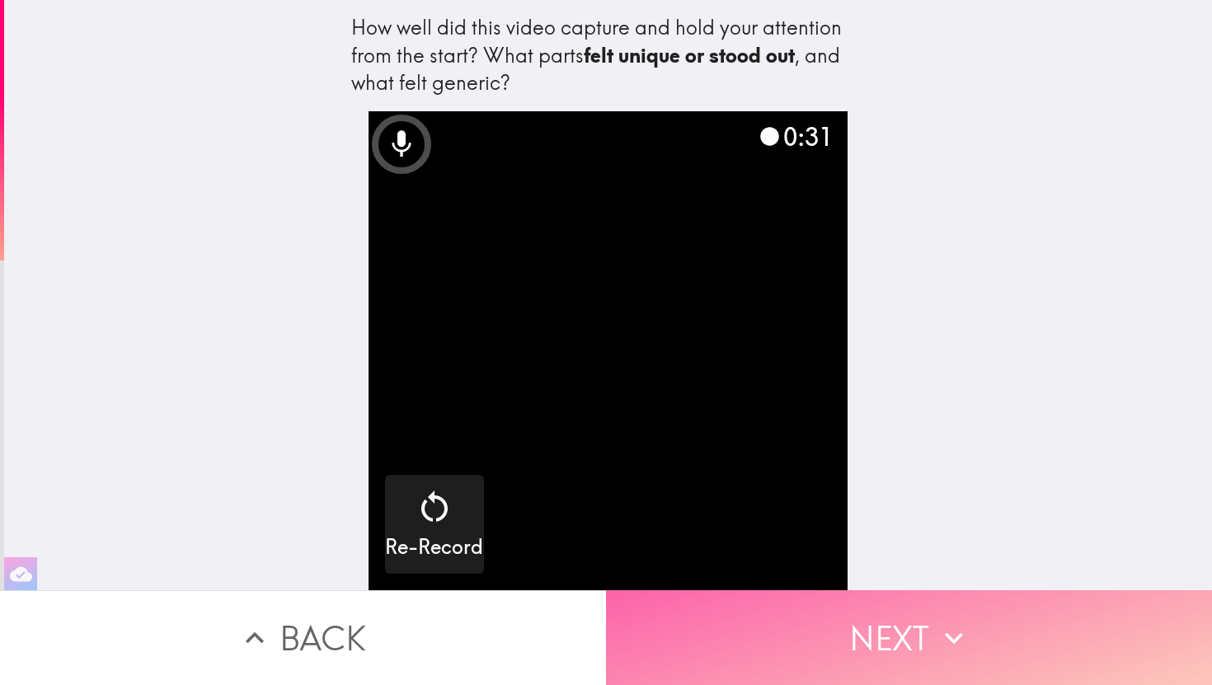
click at [923, 646] on button "Next" at bounding box center [909, 637] width 606 height 95
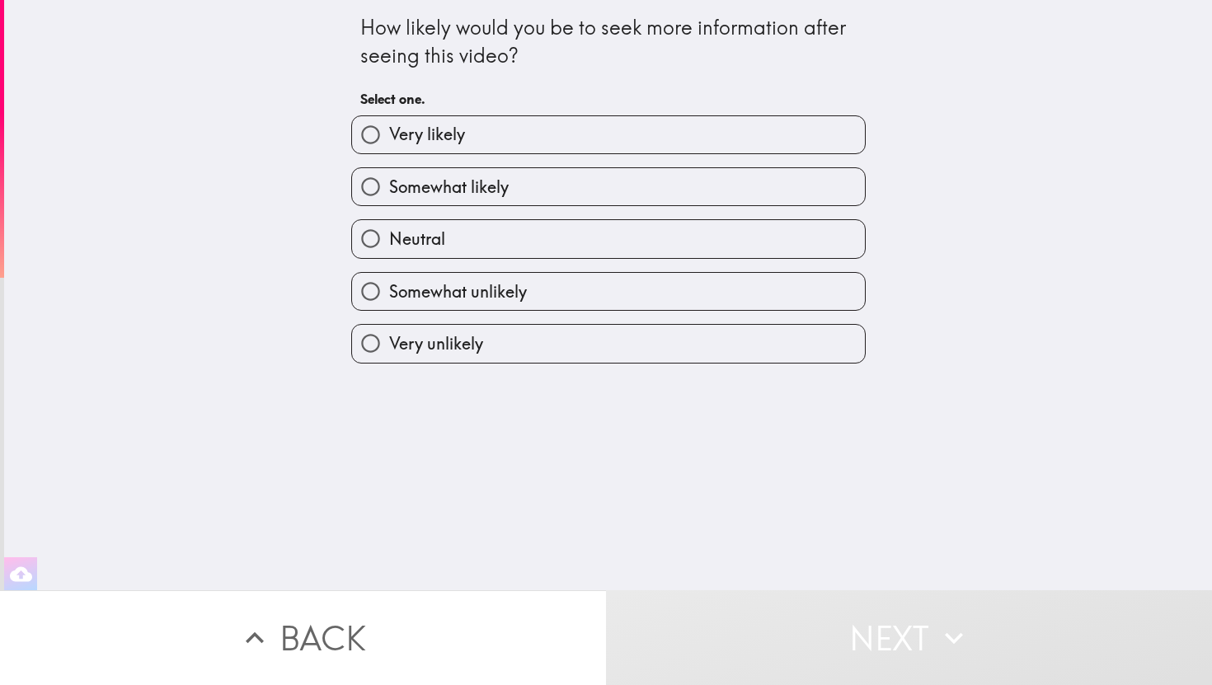
click at [507, 195] on span "Somewhat likely" at bounding box center [449, 187] width 120 height 23
click at [389, 195] on input "Somewhat likely" at bounding box center [370, 186] width 37 height 37
radio input "true"
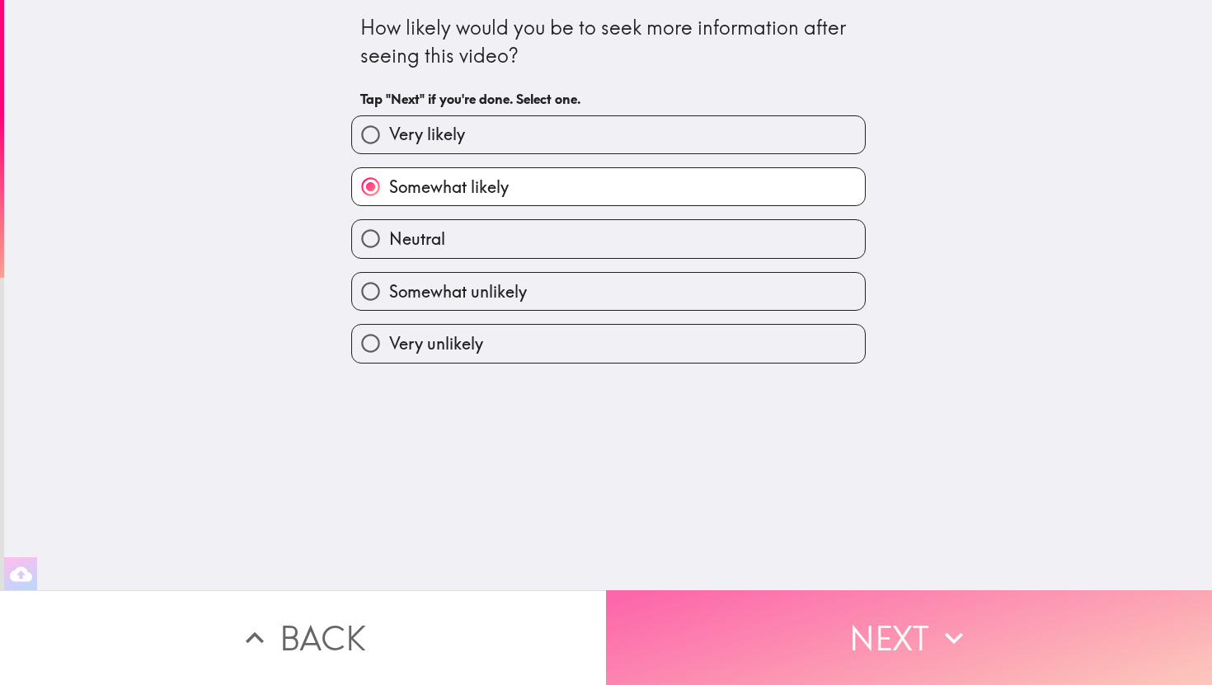
click at [918, 637] on button "Next" at bounding box center [909, 637] width 606 height 95
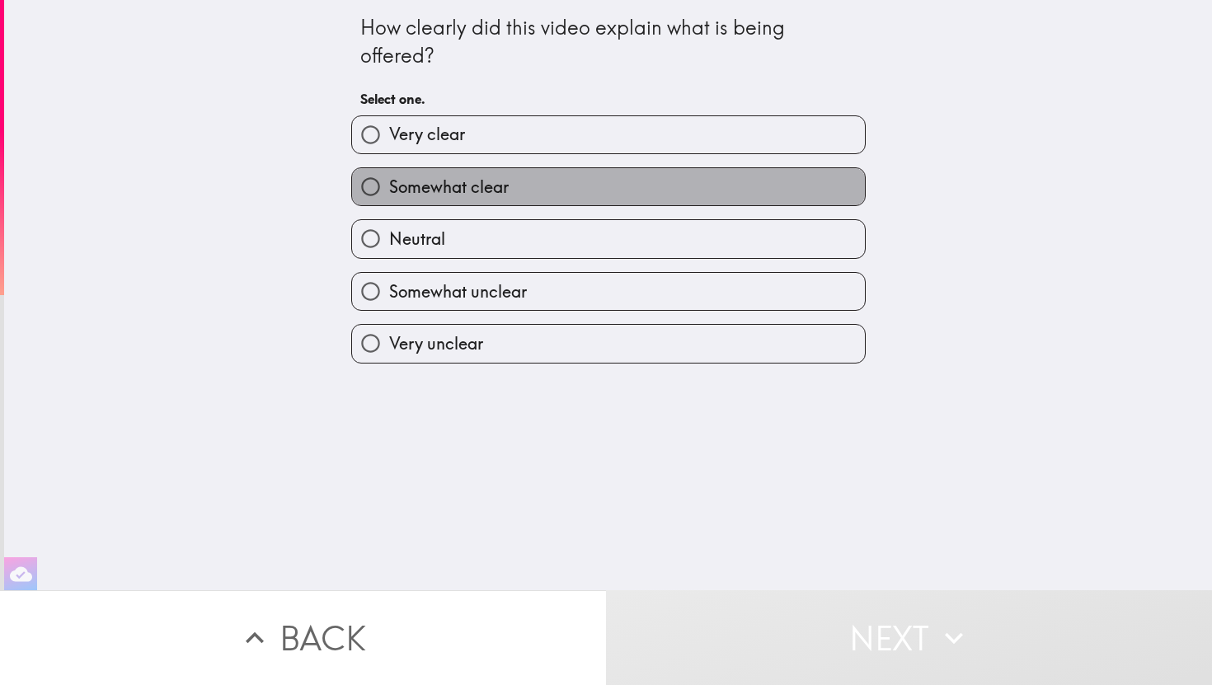
click at [517, 193] on label "Somewhat clear" at bounding box center [608, 186] width 513 height 37
click at [389, 193] on input "Somewhat clear" at bounding box center [370, 186] width 37 height 37
radio input "true"
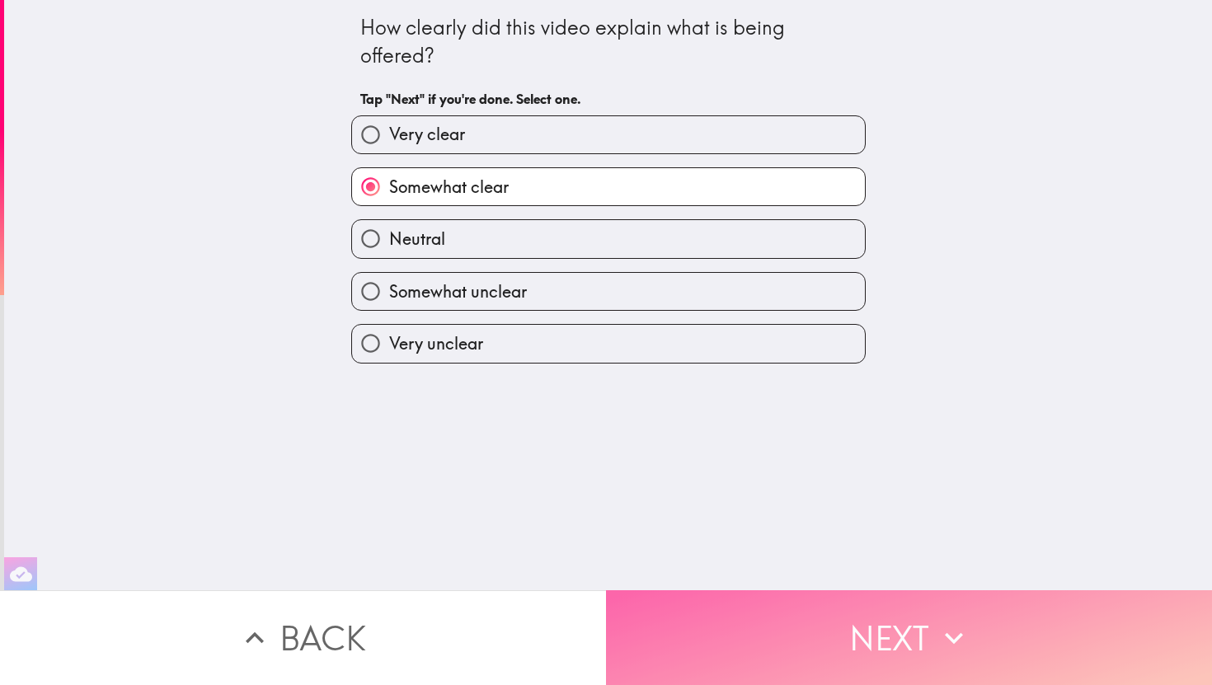
click at [867, 632] on button "Next" at bounding box center [909, 637] width 606 height 95
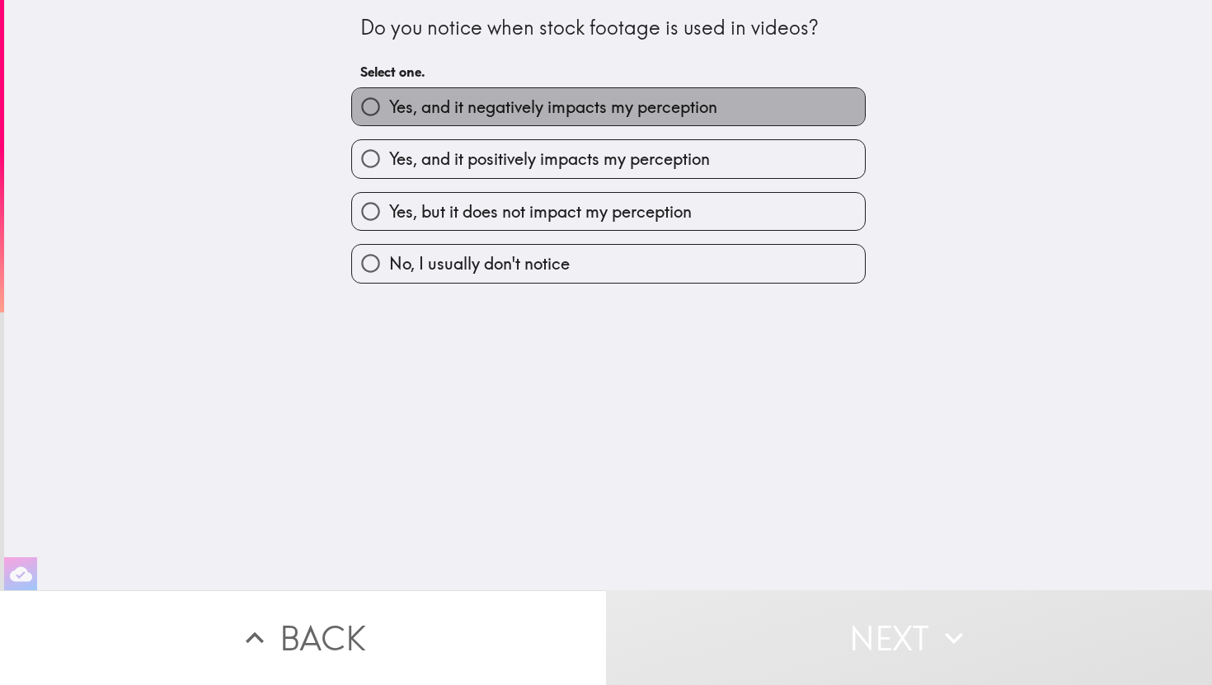
click at [570, 114] on span "Yes, and it negatively impacts my perception" at bounding box center [553, 107] width 328 height 23
click at [389, 114] on input "Yes, and it negatively impacts my perception" at bounding box center [370, 106] width 37 height 37
radio input "true"
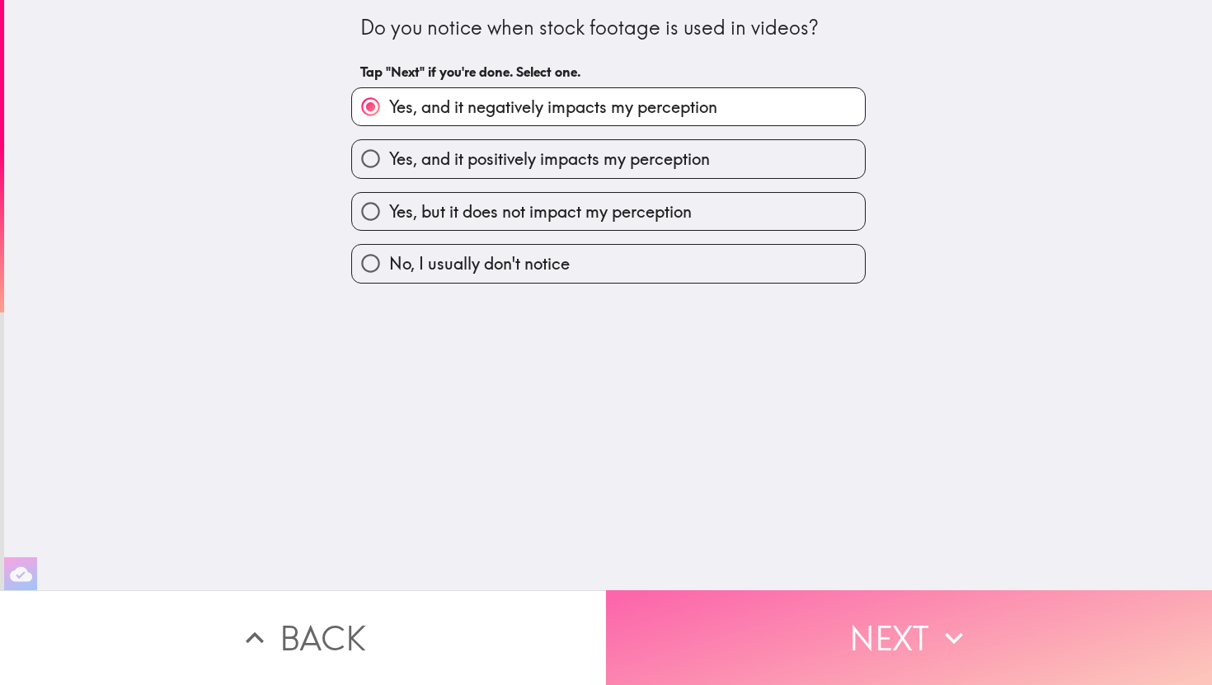
click at [851, 647] on button "Next" at bounding box center [909, 637] width 606 height 95
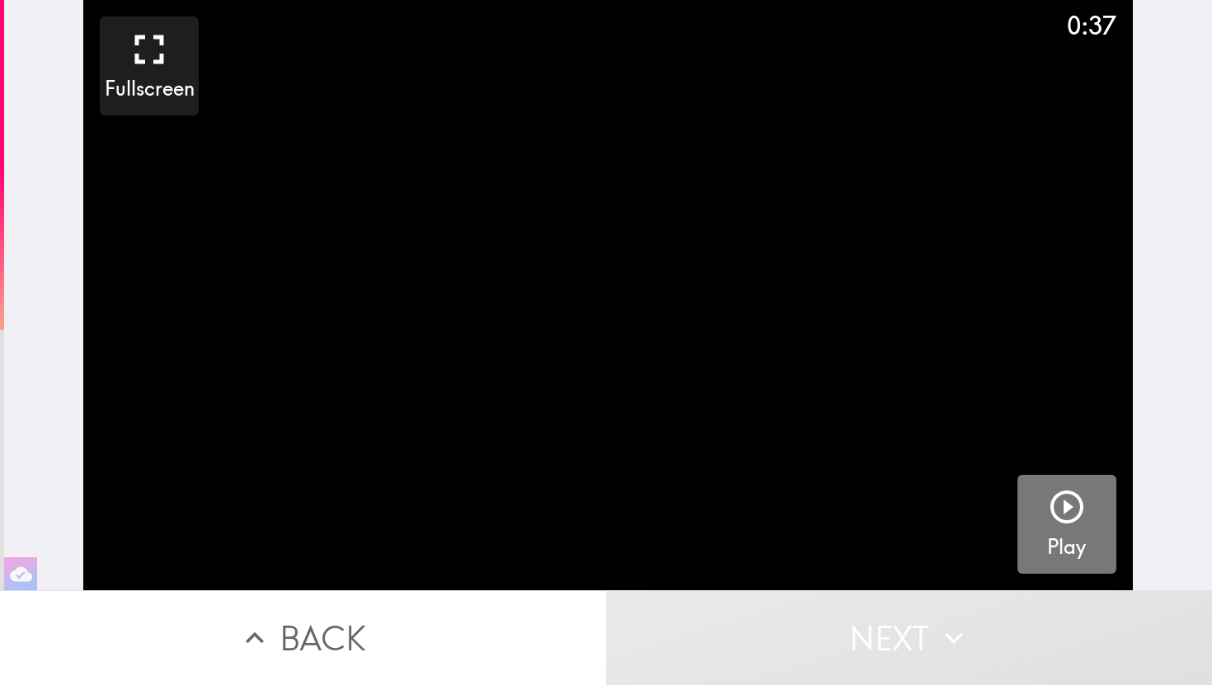
click at [1069, 514] on icon "button" at bounding box center [1067, 507] width 40 height 40
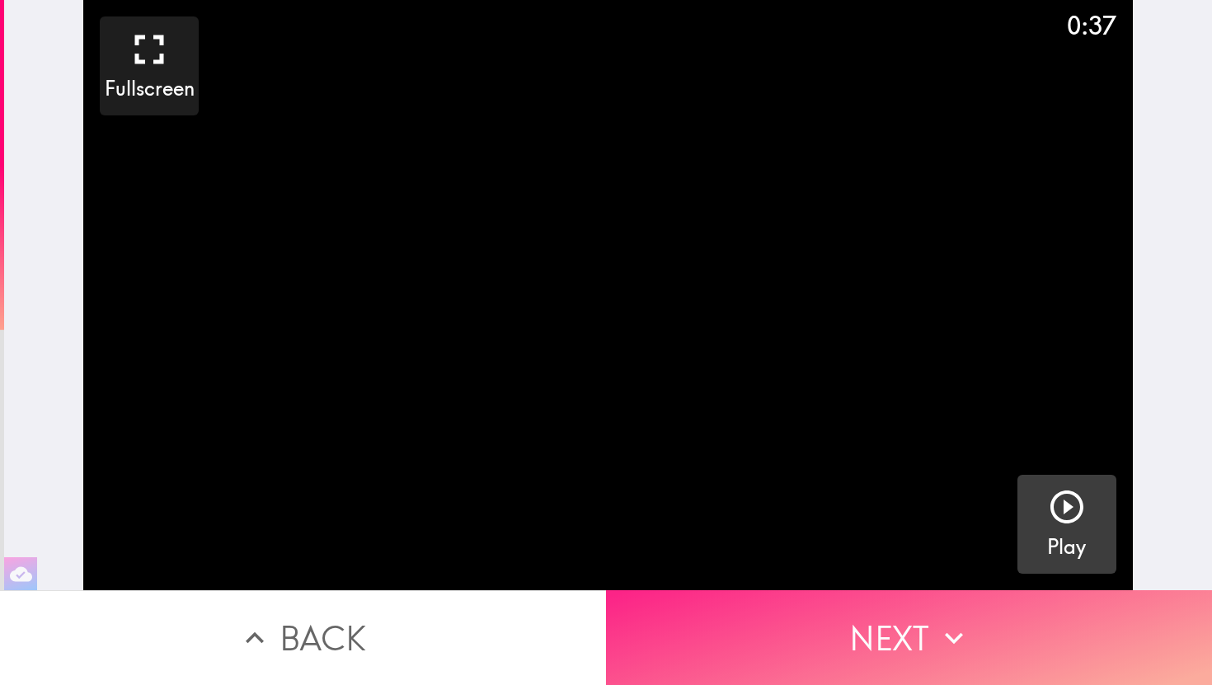
click at [964, 650] on icon "button" at bounding box center [954, 638] width 36 height 36
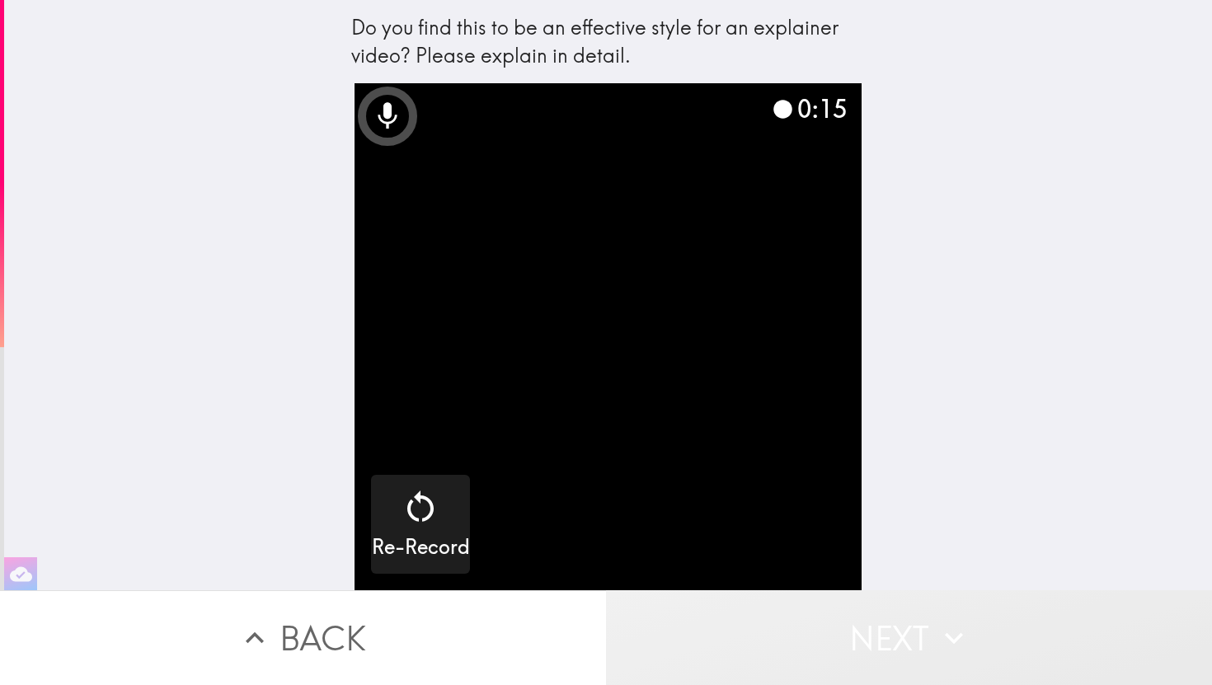
click at [969, 655] on icon "button" at bounding box center [954, 638] width 36 height 36
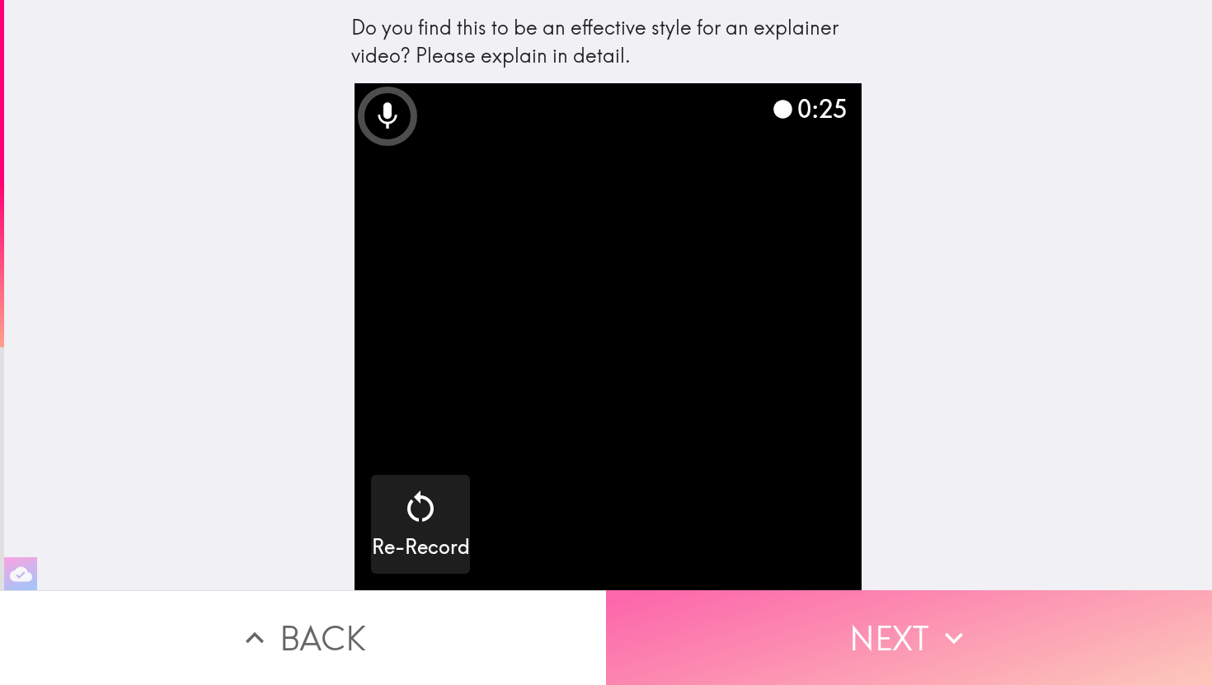
click at [962, 655] on icon "button" at bounding box center [954, 638] width 36 height 36
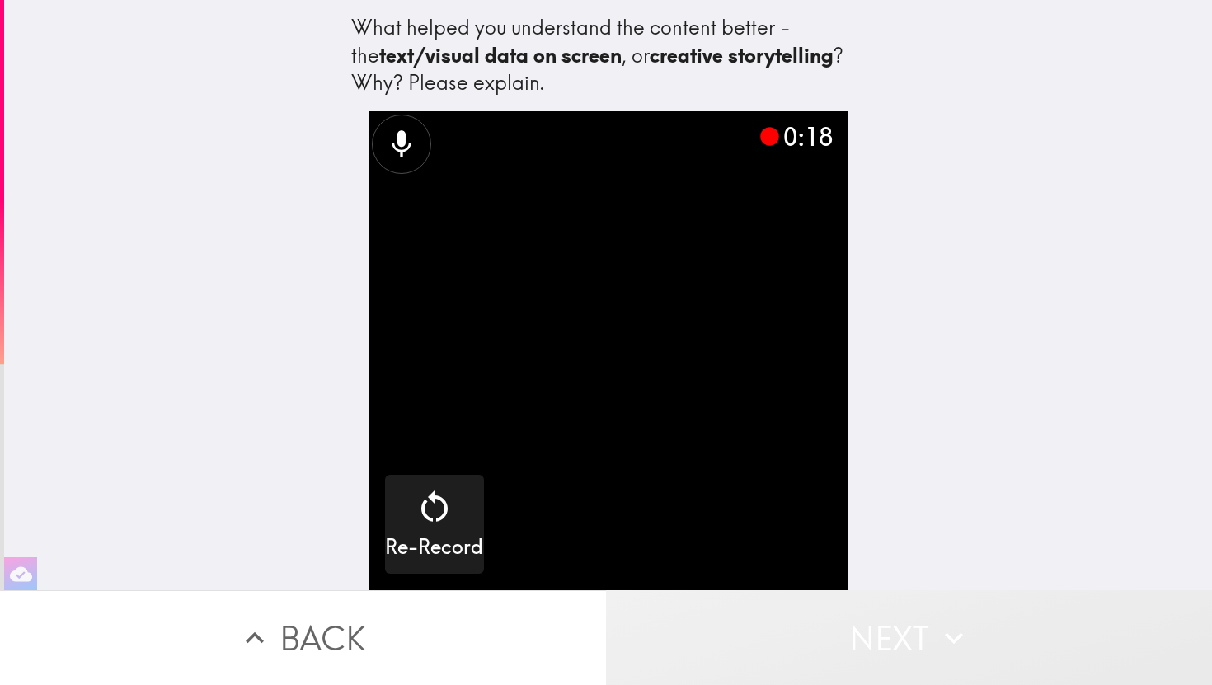
click at [962, 655] on icon "button" at bounding box center [954, 638] width 36 height 36
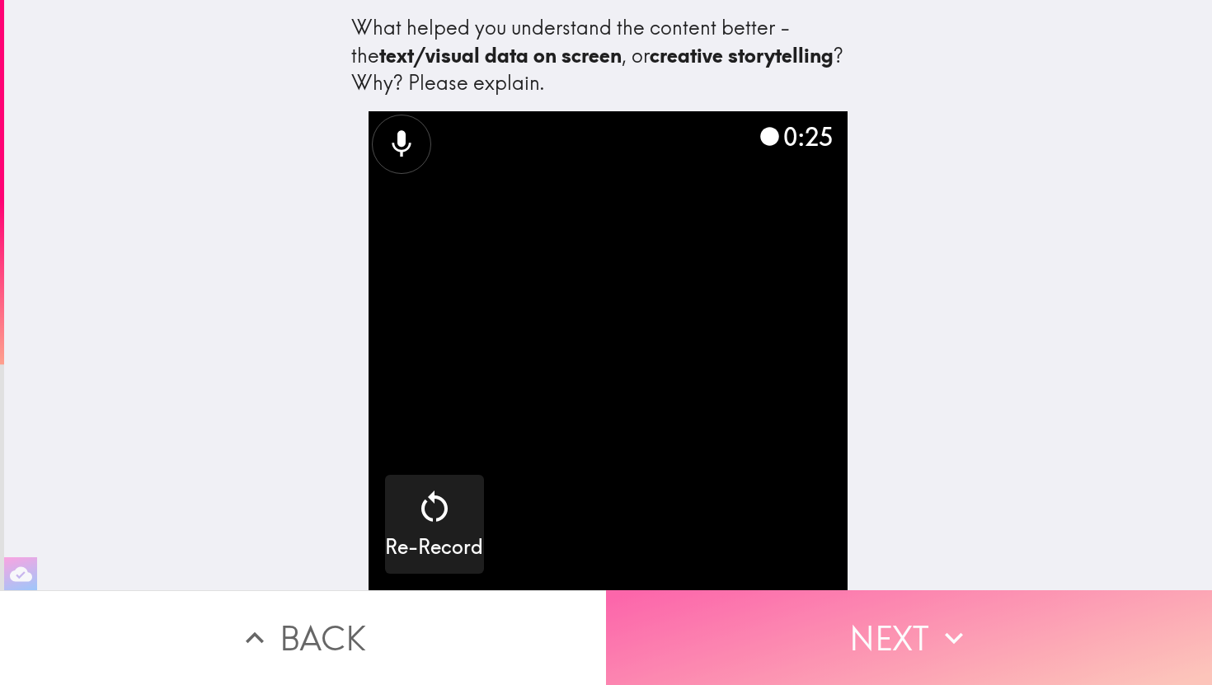
click at [962, 655] on icon "button" at bounding box center [954, 638] width 36 height 36
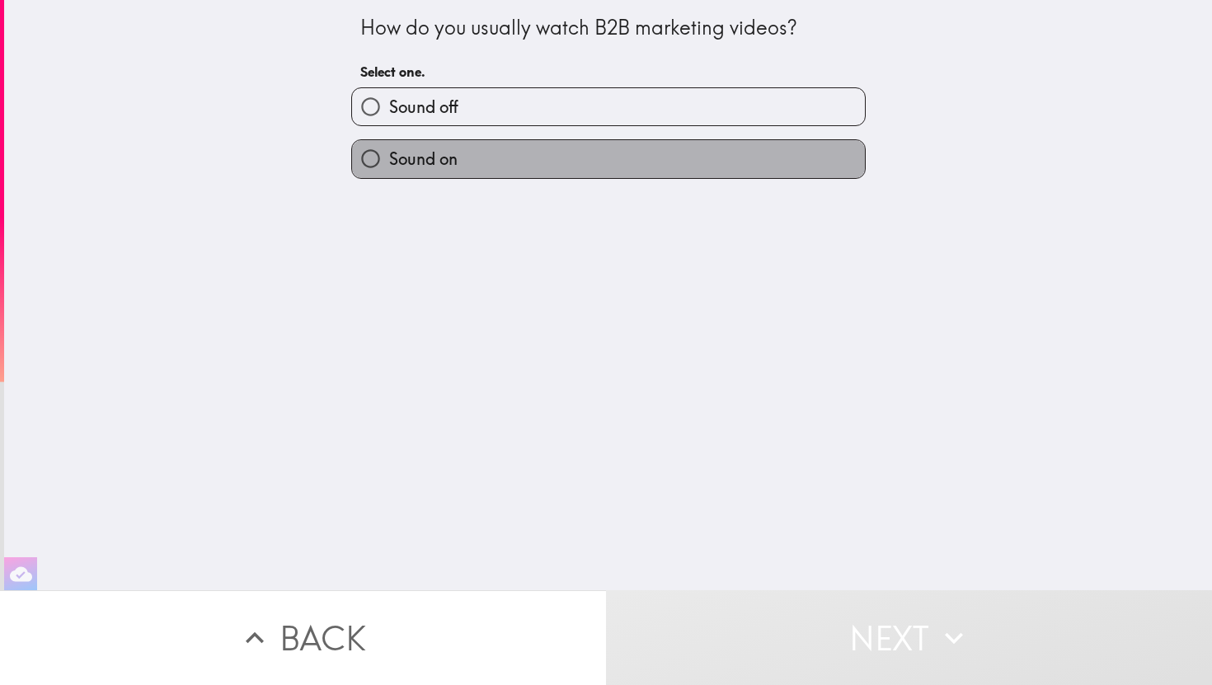
click at [650, 174] on label "Sound on" at bounding box center [608, 158] width 513 height 37
click at [389, 174] on input "Sound on" at bounding box center [370, 158] width 37 height 37
radio input "true"
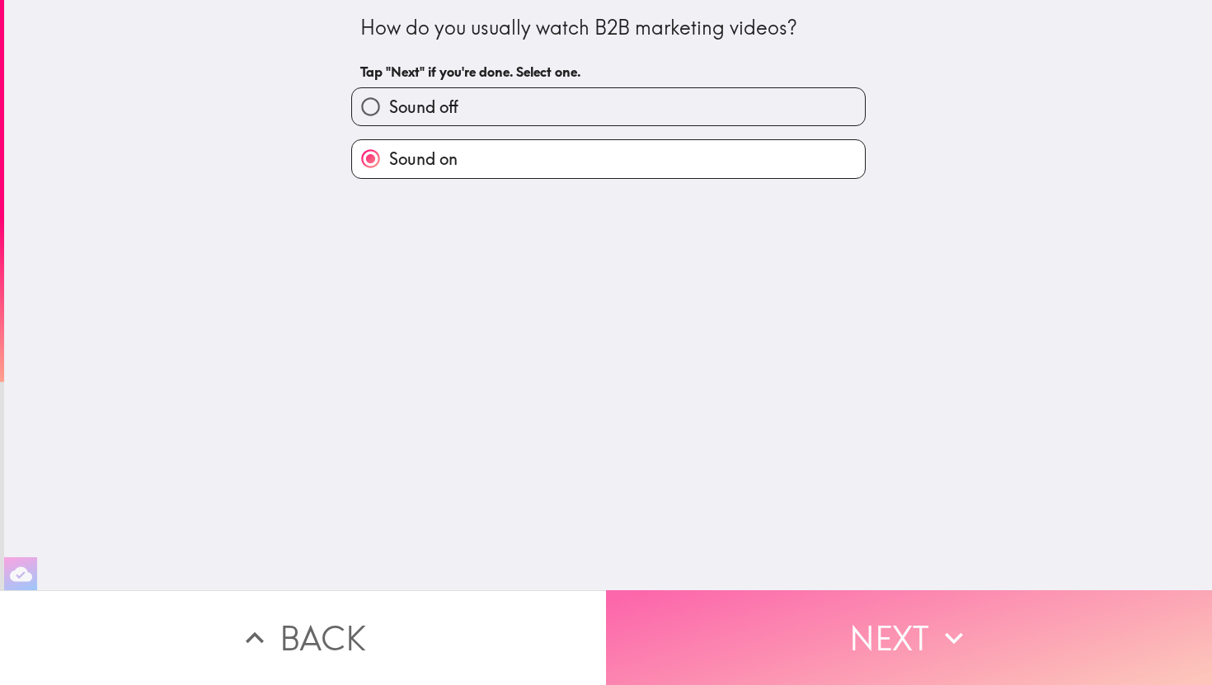
click at [865, 629] on button "Next" at bounding box center [909, 637] width 606 height 95
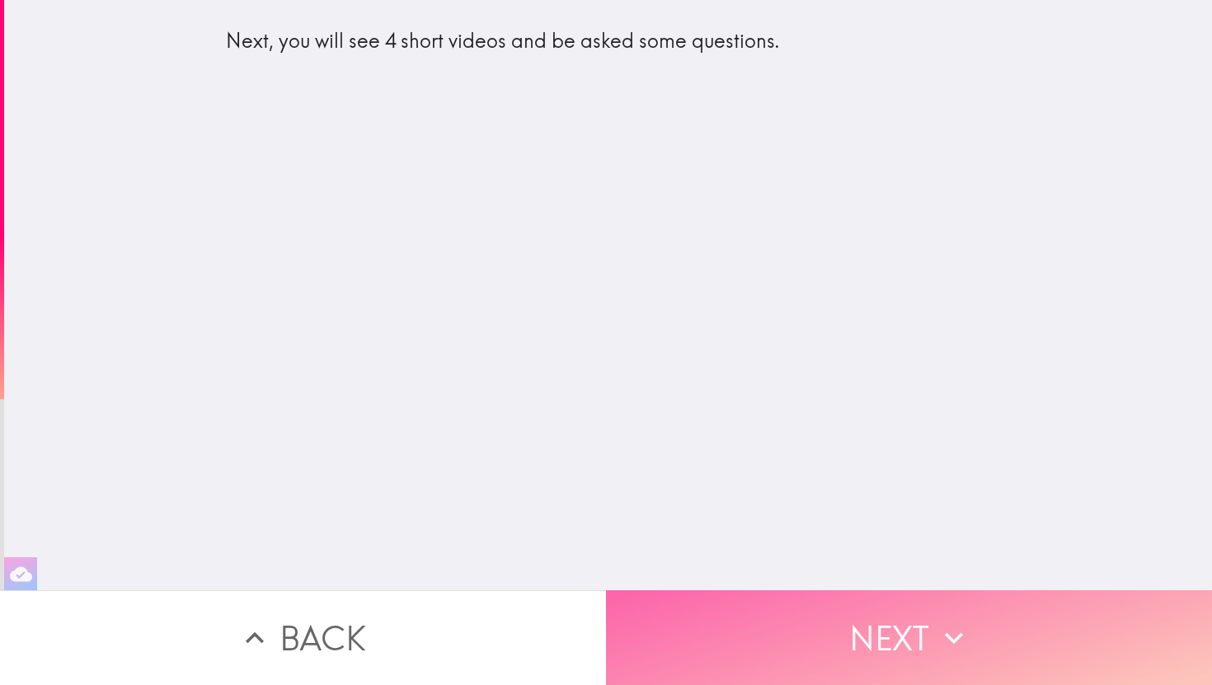
click at [919, 637] on button "Next" at bounding box center [909, 637] width 606 height 95
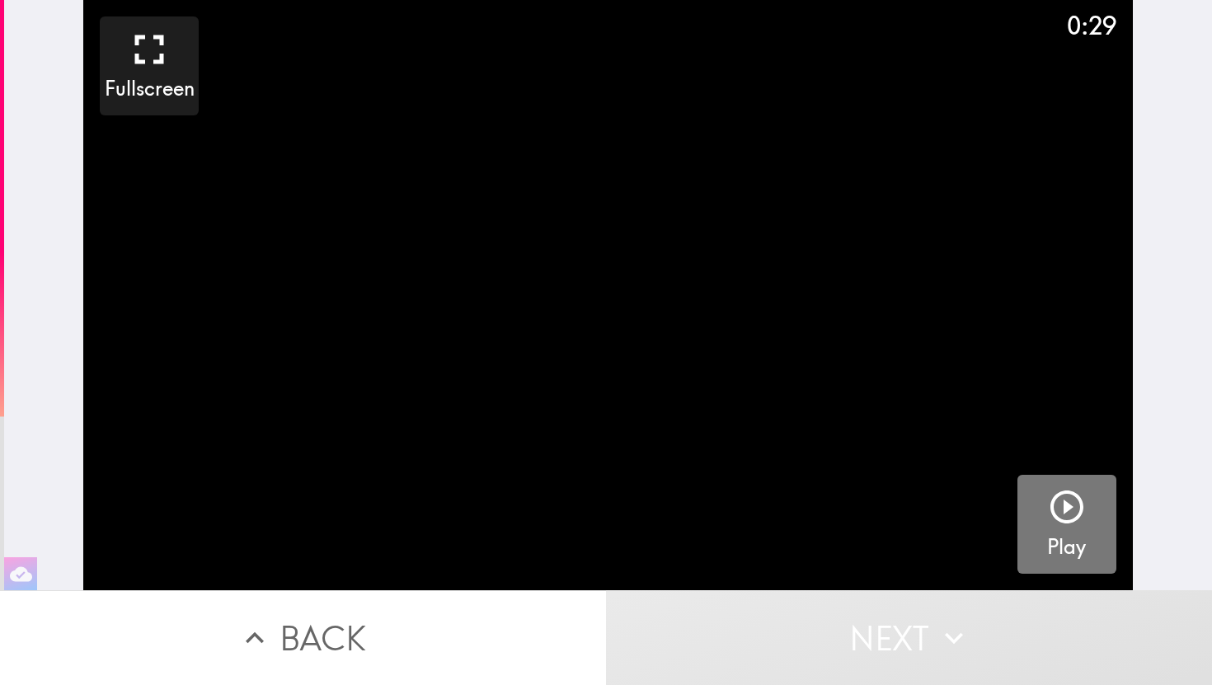
click at [1051, 538] on h5 "Play" at bounding box center [1066, 547] width 39 height 28
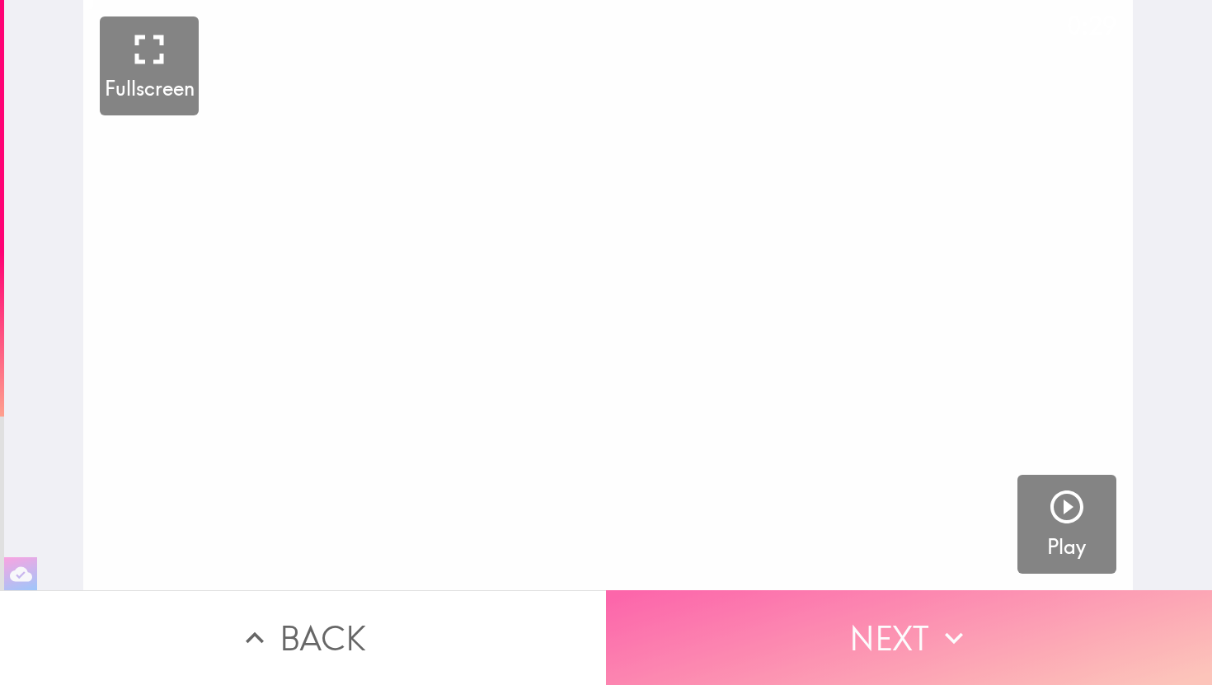
click at [950, 639] on icon "button" at bounding box center [954, 638] width 18 height 12
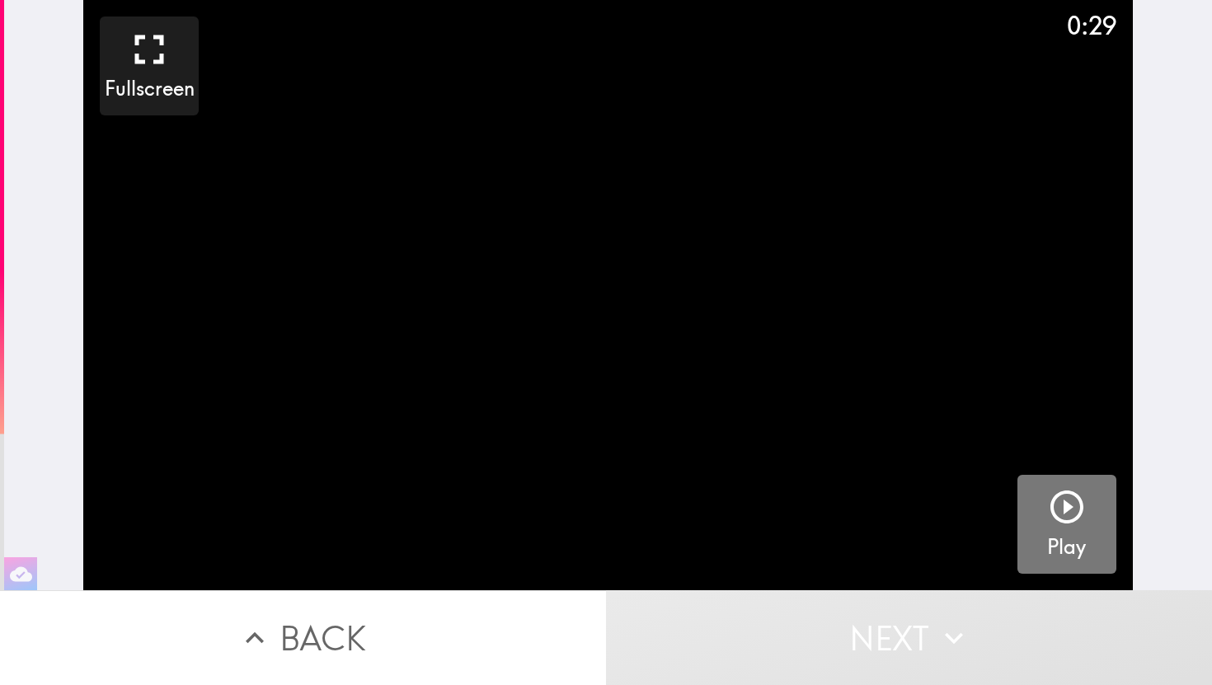
click at [1064, 511] on icon "button" at bounding box center [1066, 507] width 33 height 33
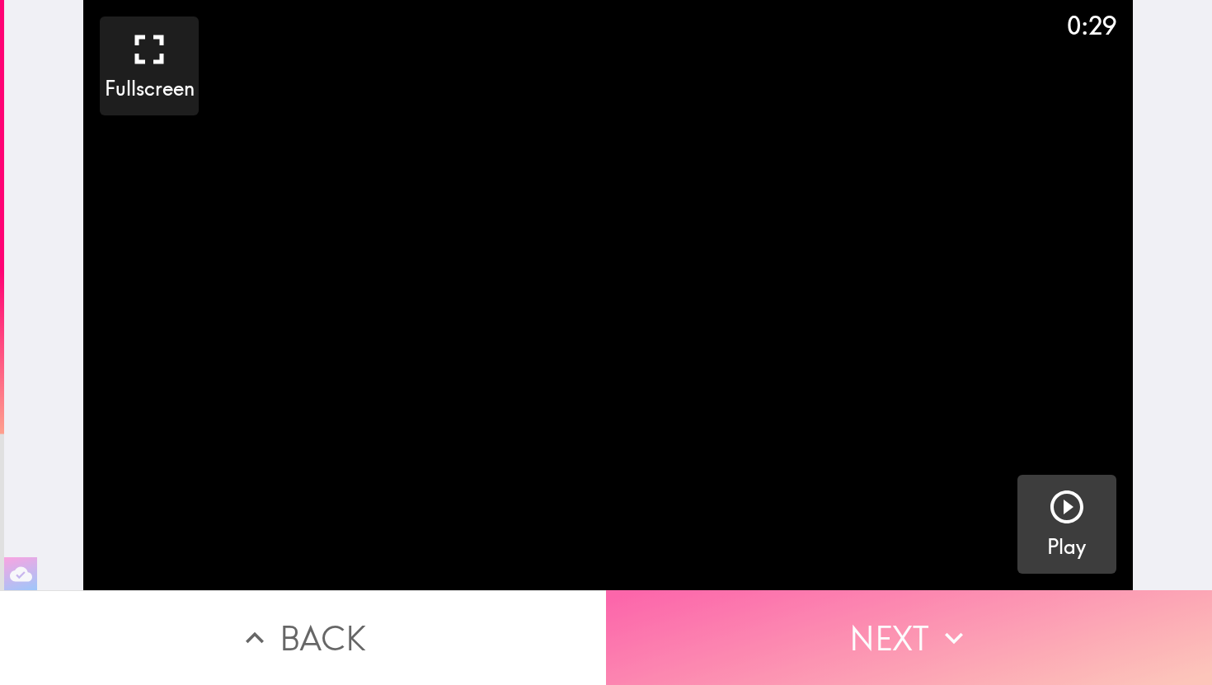
click at [962, 627] on icon "button" at bounding box center [954, 638] width 36 height 36
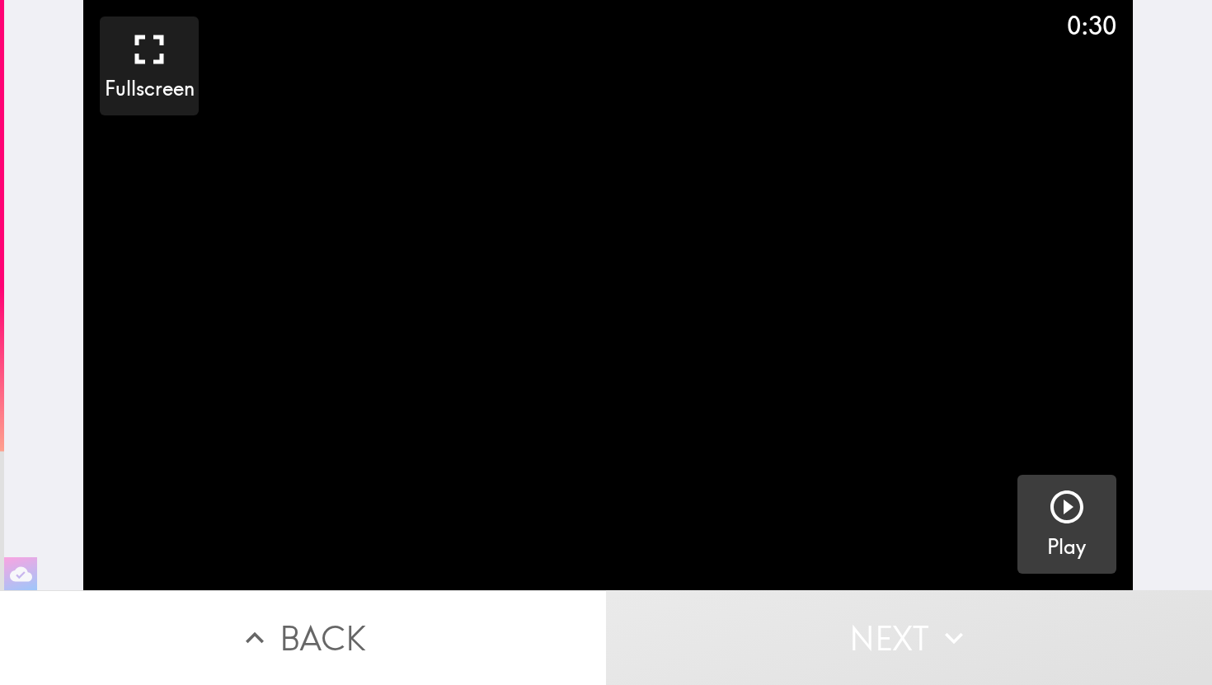
click at [1067, 546] on h5 "Play" at bounding box center [1066, 547] width 39 height 28
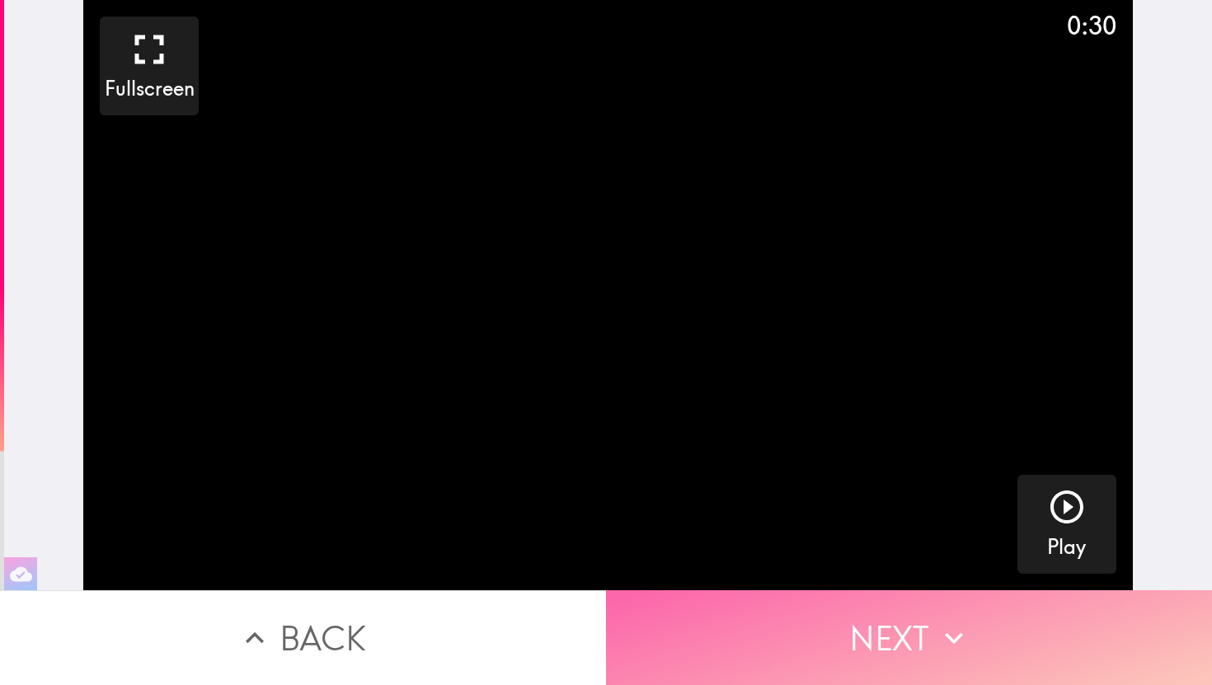
click at [981, 640] on button "Next" at bounding box center [909, 637] width 606 height 95
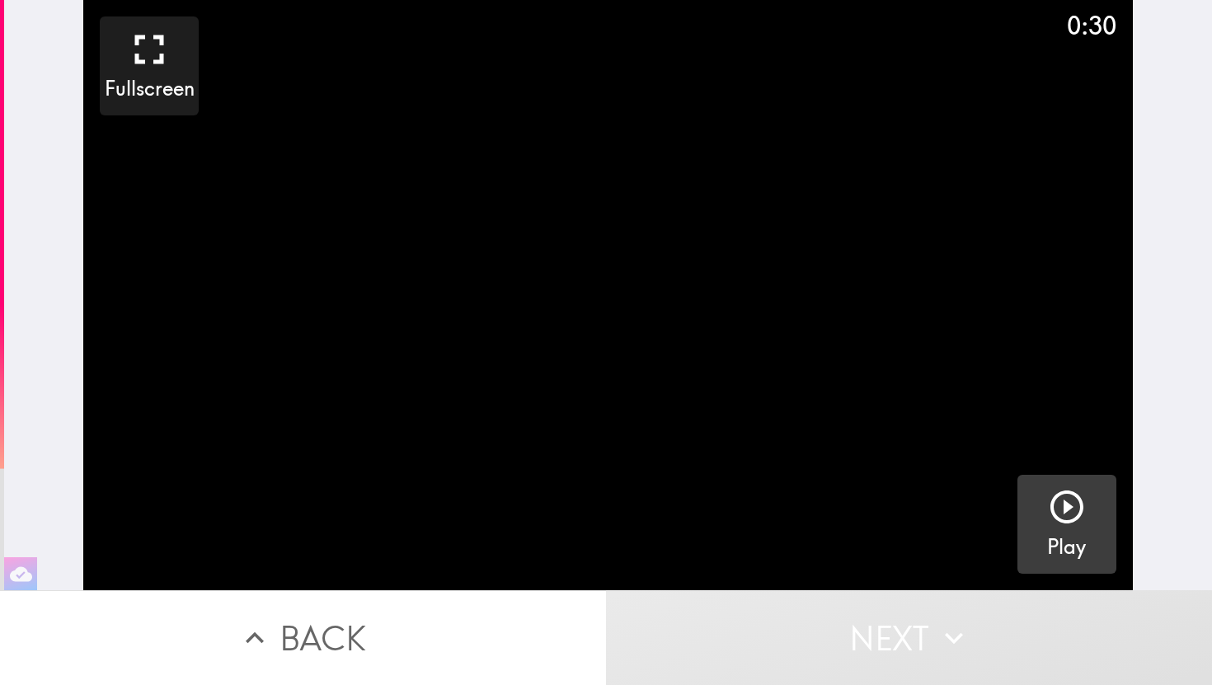
click at [1088, 530] on button "Play" at bounding box center [1066, 524] width 99 height 99
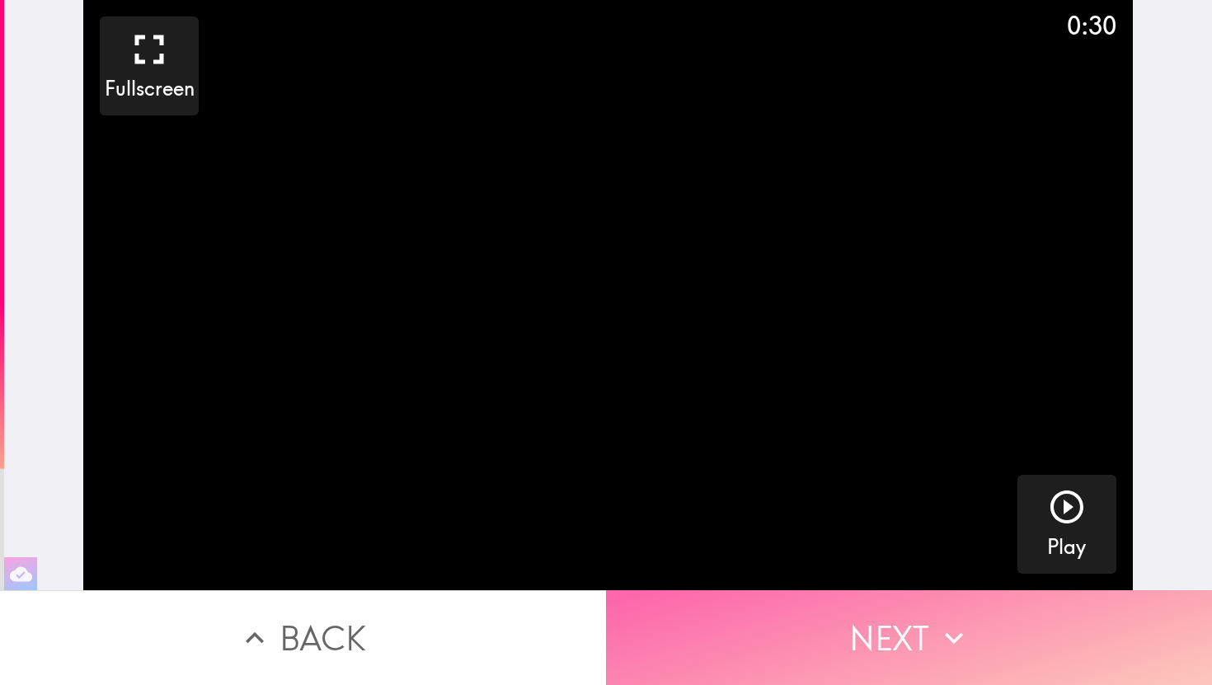
click at [951, 641] on icon "button" at bounding box center [954, 638] width 36 height 36
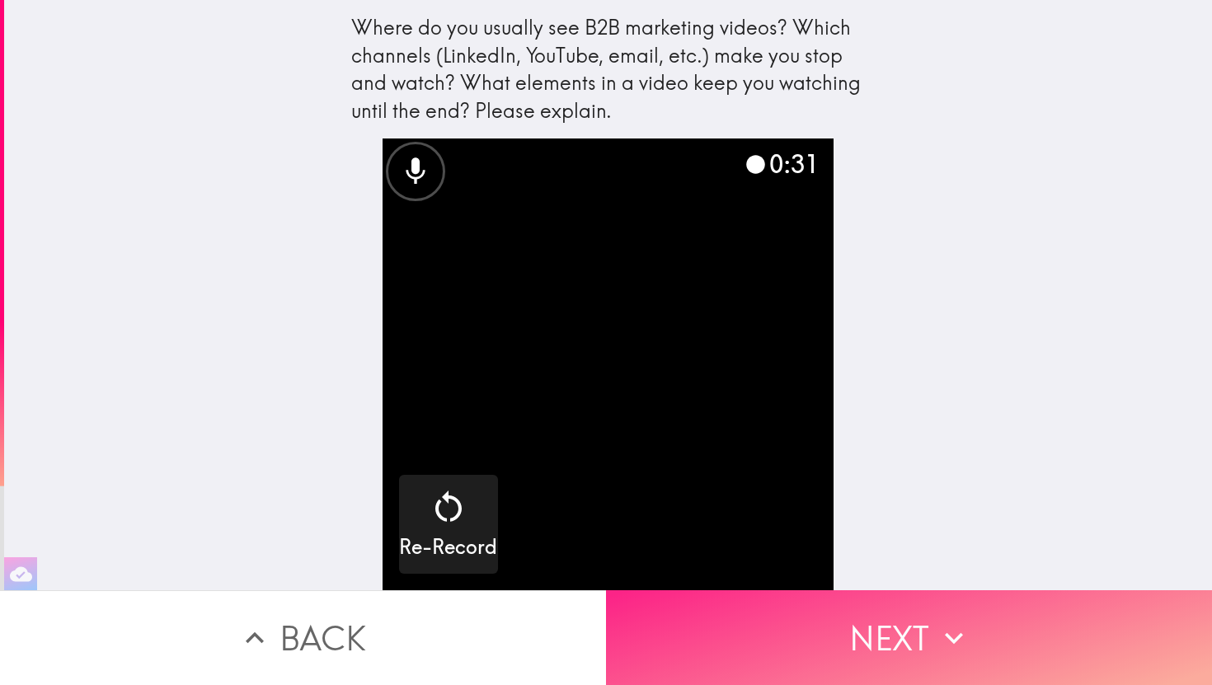
click at [951, 641] on icon "button" at bounding box center [954, 638] width 36 height 36
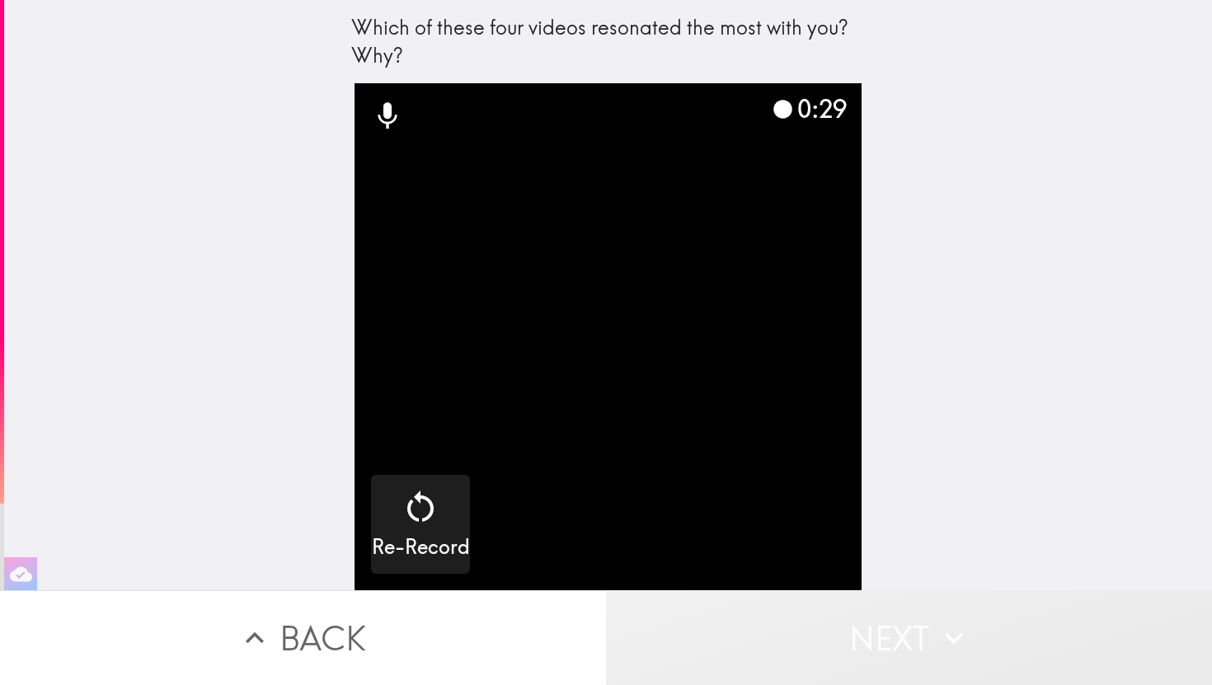
click at [957, 638] on icon "button" at bounding box center [954, 638] width 18 height 12
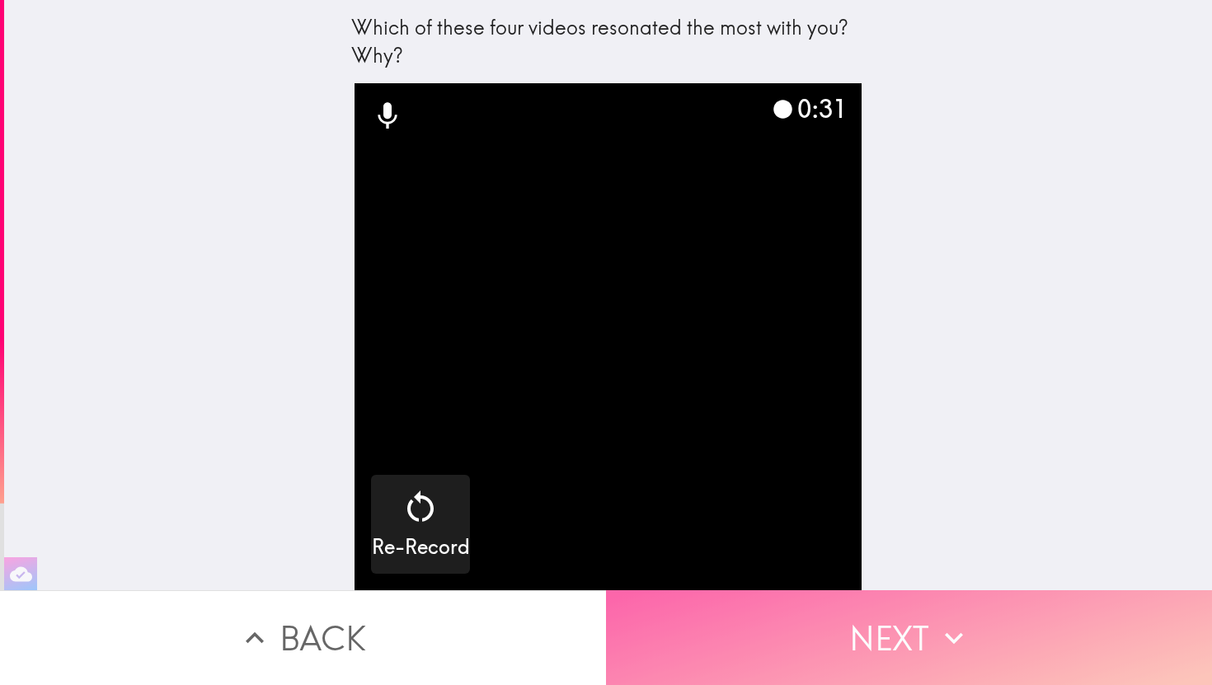
click at [957, 622] on icon "button" at bounding box center [954, 638] width 36 height 36
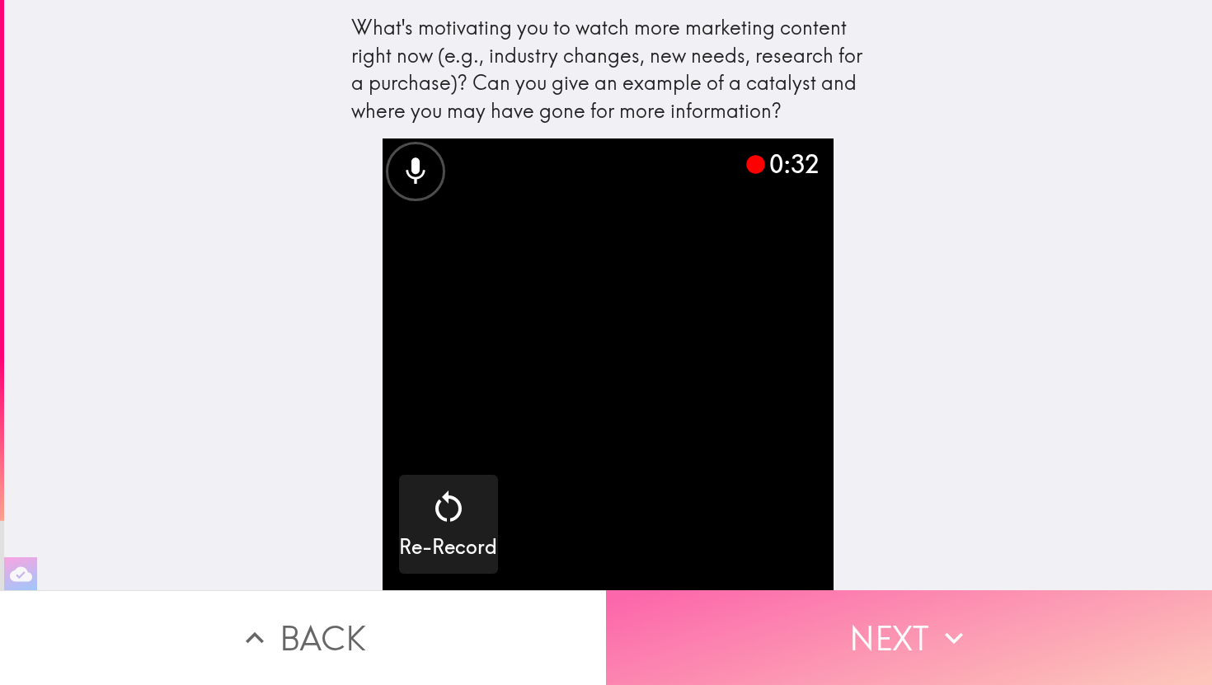
click at [917, 636] on button "Next" at bounding box center [909, 637] width 606 height 95
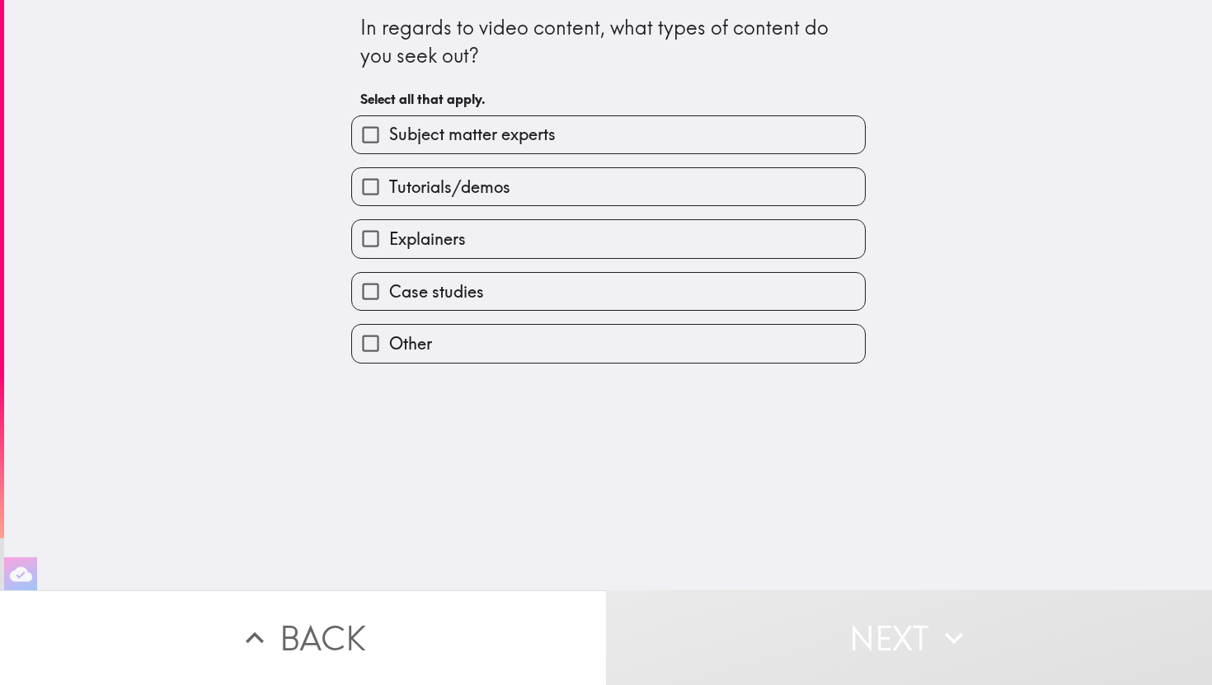
click at [391, 162] on div "Tutorials/demos" at bounding box center [602, 180] width 528 height 52
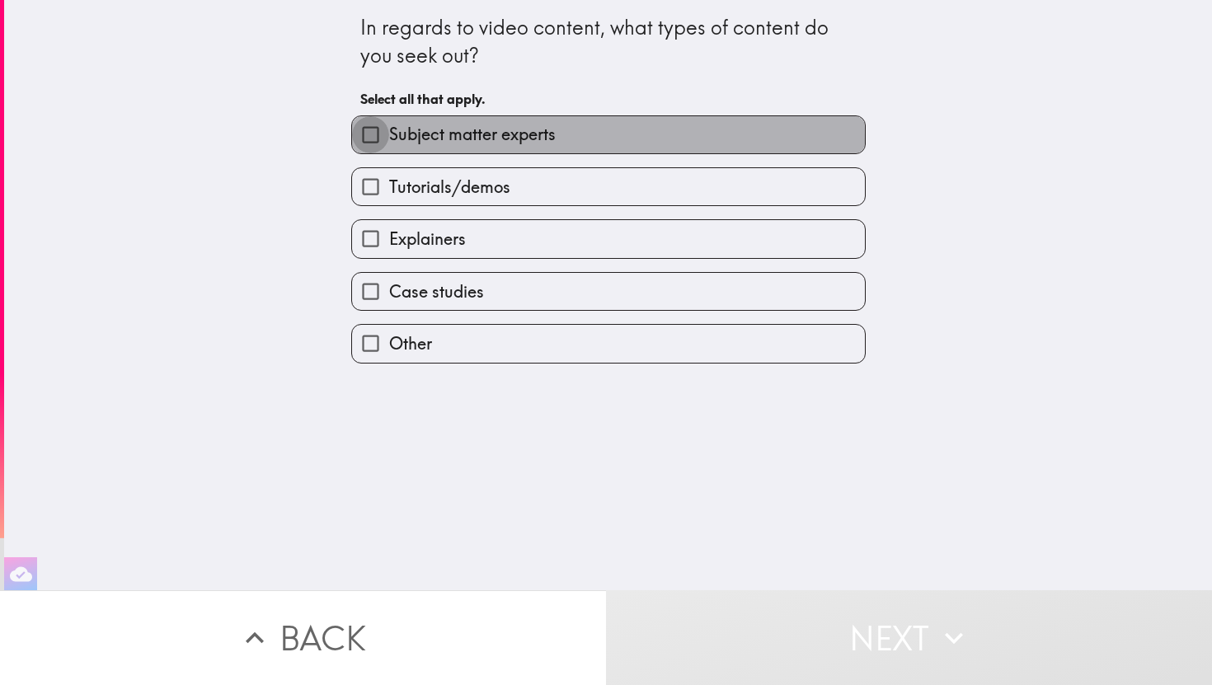
click at [373, 141] on input "Subject matter experts" at bounding box center [370, 134] width 37 height 37
checkbox input "true"
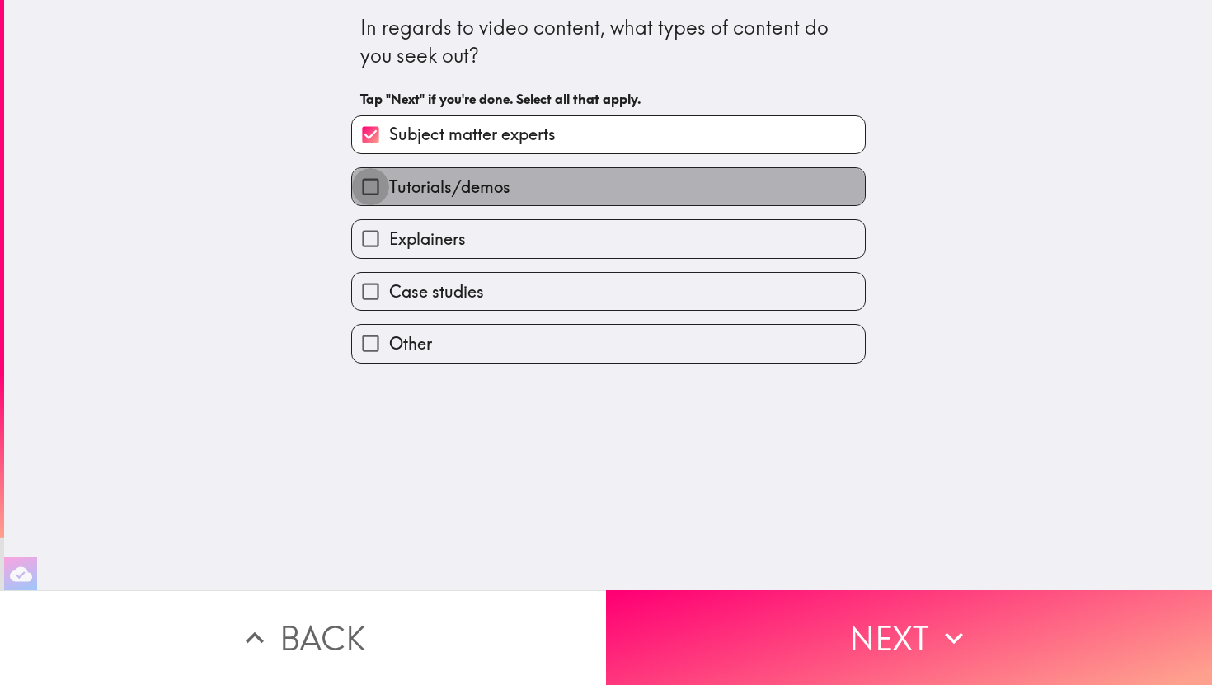
click at [372, 178] on input "Tutorials/demos" at bounding box center [370, 186] width 37 height 37
checkbox input "true"
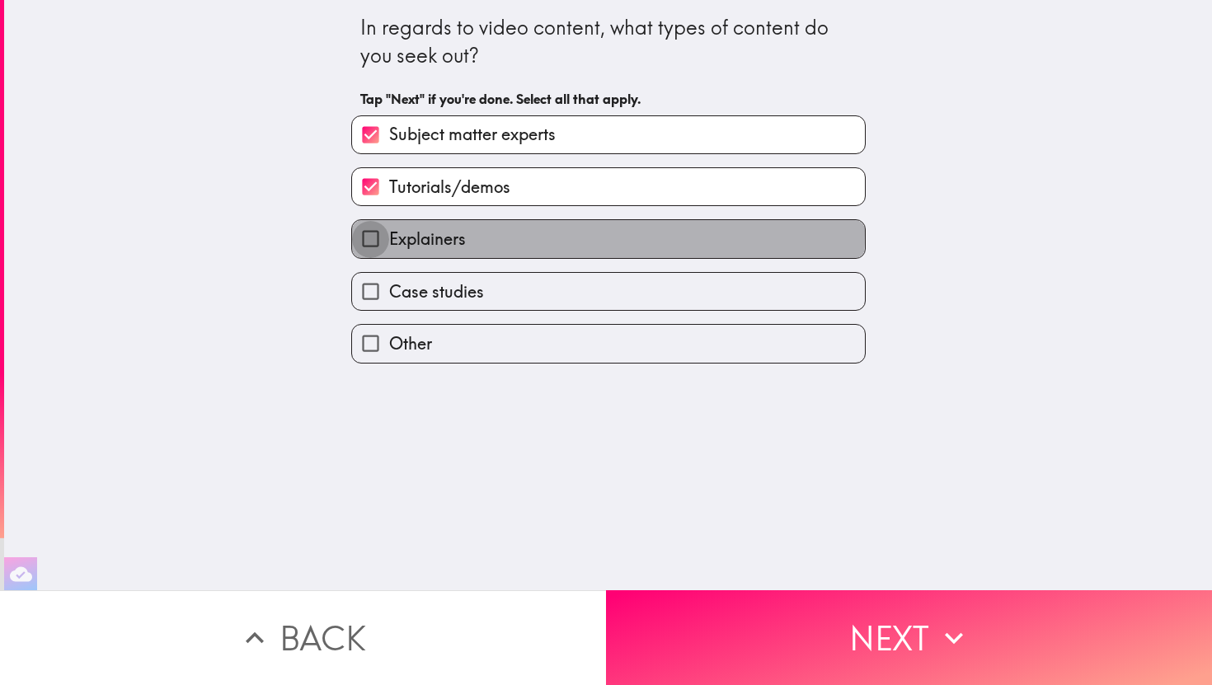
click at [369, 233] on input "Explainers" at bounding box center [370, 238] width 37 height 37
checkbox input "true"
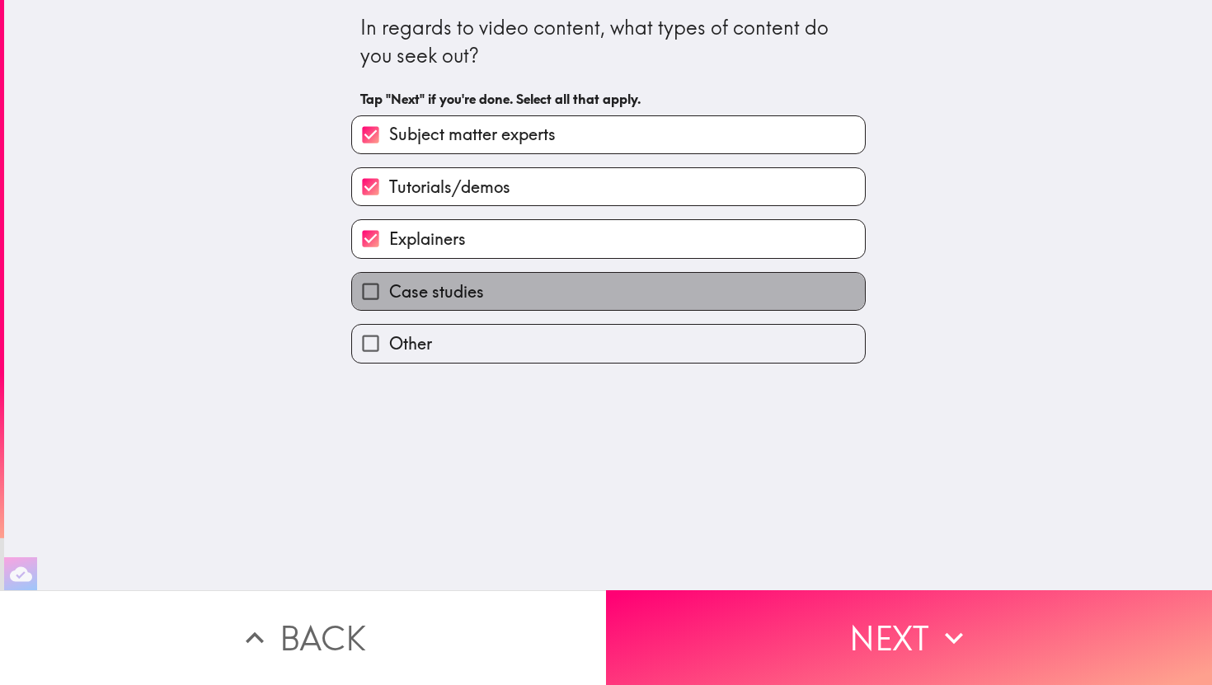
click at [517, 292] on label "Case studies" at bounding box center [608, 291] width 513 height 37
click at [389, 292] on input "Case studies" at bounding box center [370, 291] width 37 height 37
checkbox input "true"
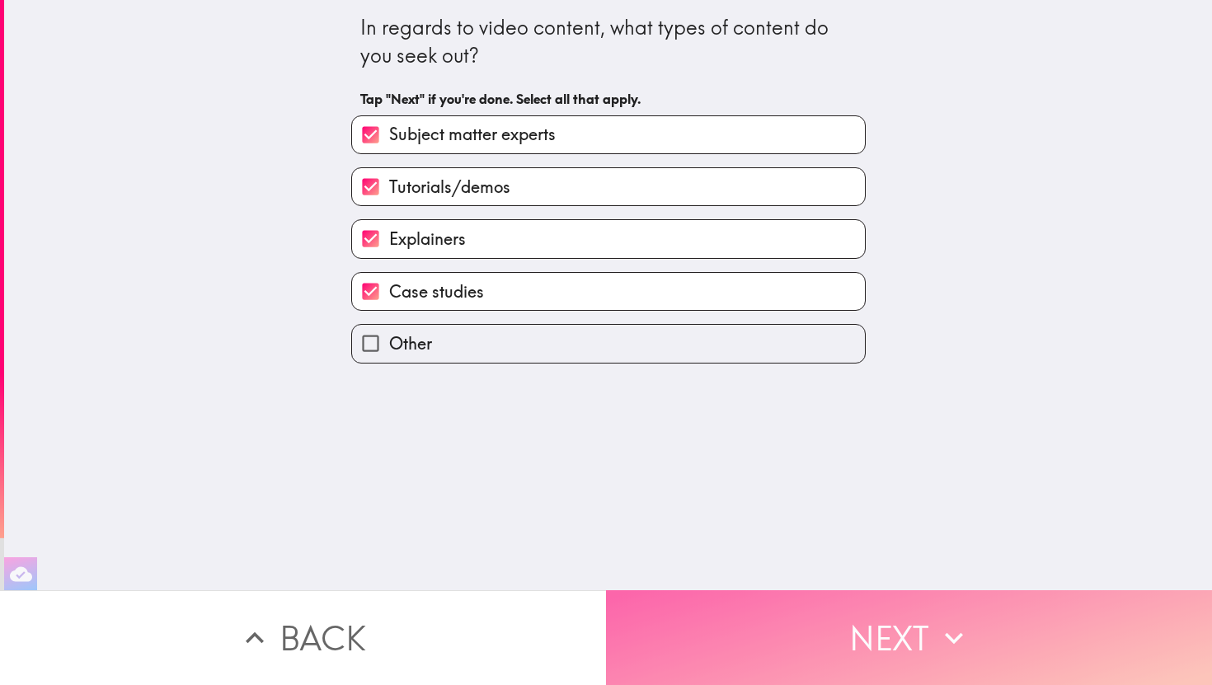
click at [863, 632] on button "Next" at bounding box center [909, 637] width 606 height 95
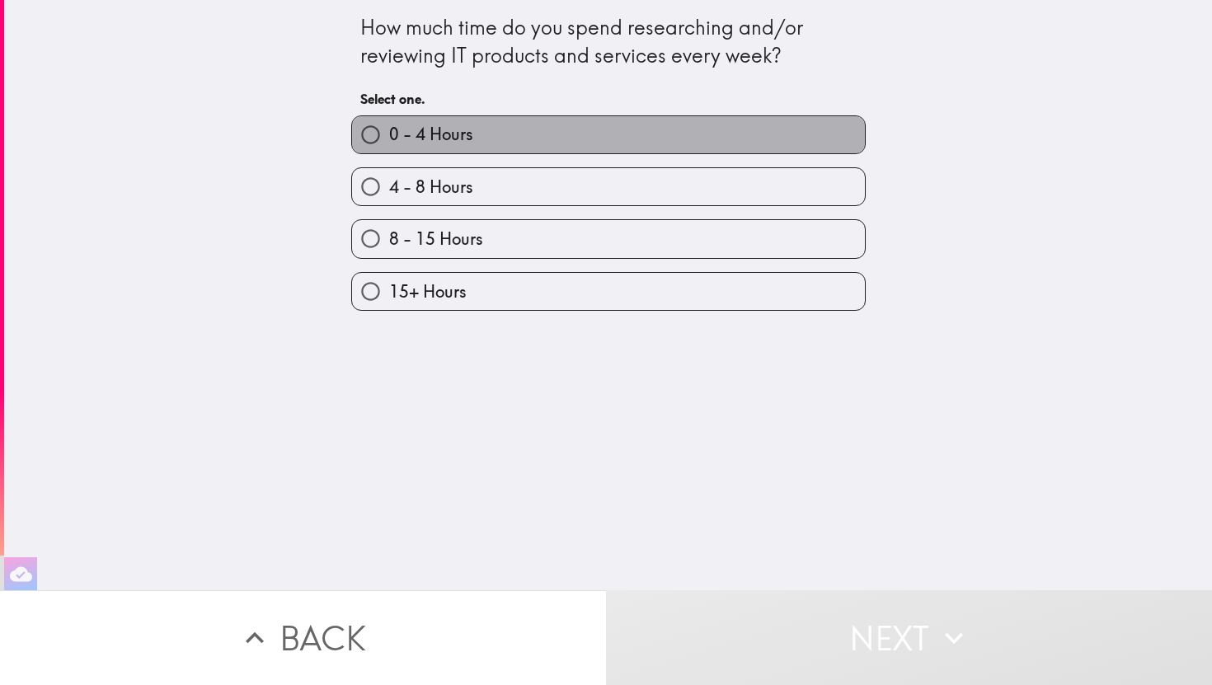
click at [461, 142] on span "0 - 4 Hours" at bounding box center [431, 134] width 84 height 23
click at [389, 142] on input "0 - 4 Hours" at bounding box center [370, 134] width 37 height 37
radio input "true"
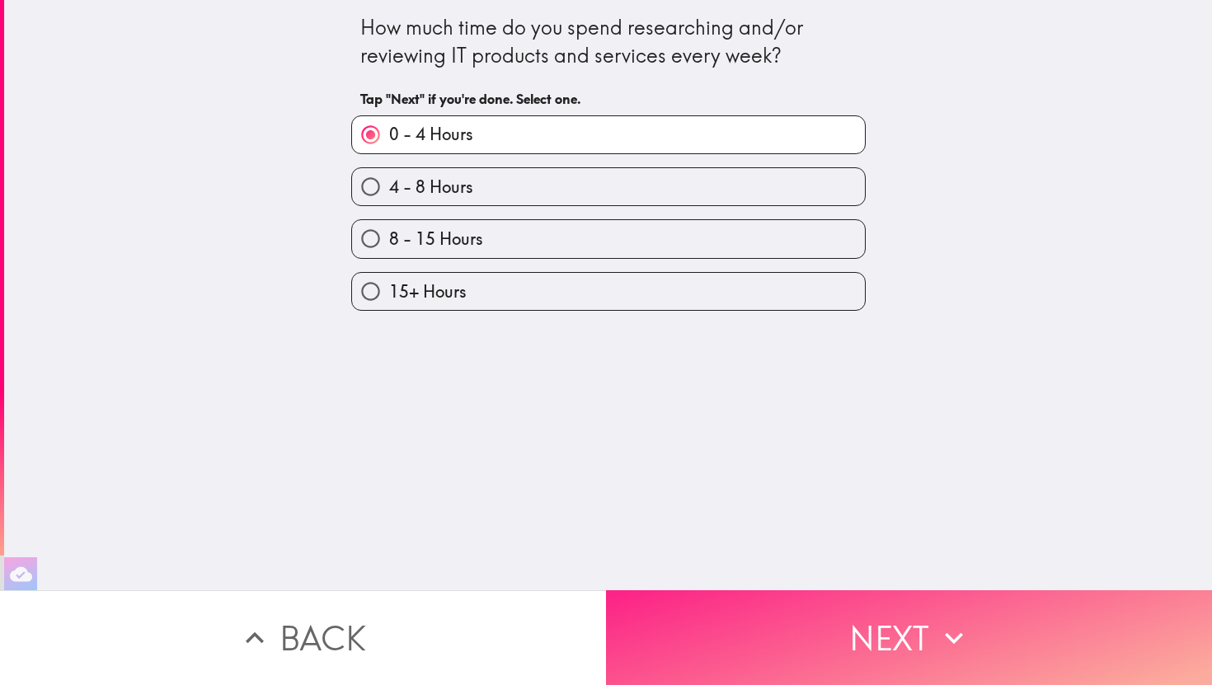
click at [850, 658] on button "Next" at bounding box center [909, 637] width 606 height 95
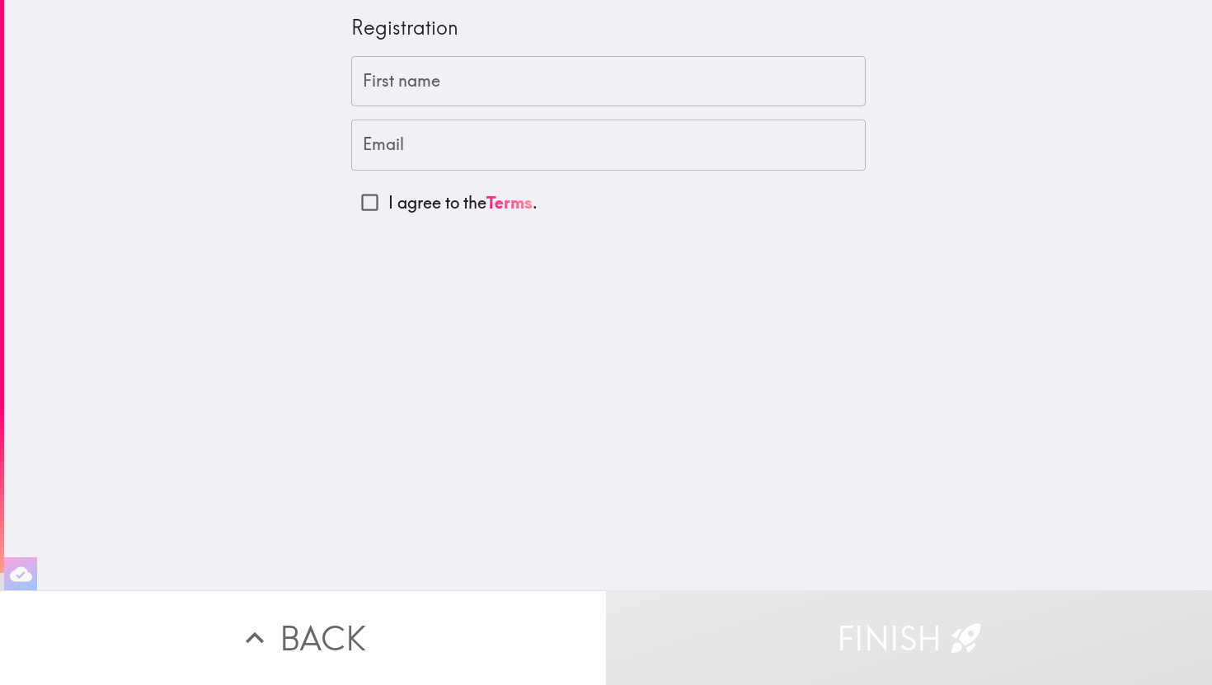
click at [457, 81] on input "First name" at bounding box center [608, 81] width 514 height 51
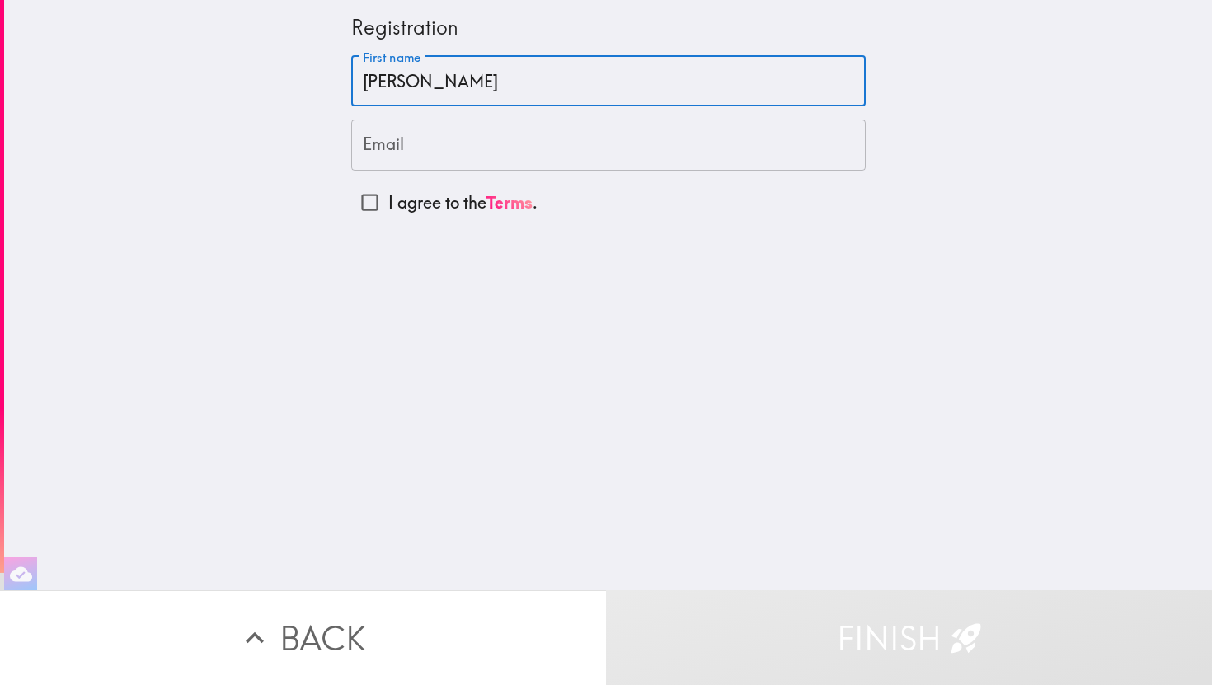
type input "[PERSON_NAME]"
click at [412, 152] on input "Email" at bounding box center [608, 145] width 514 height 51
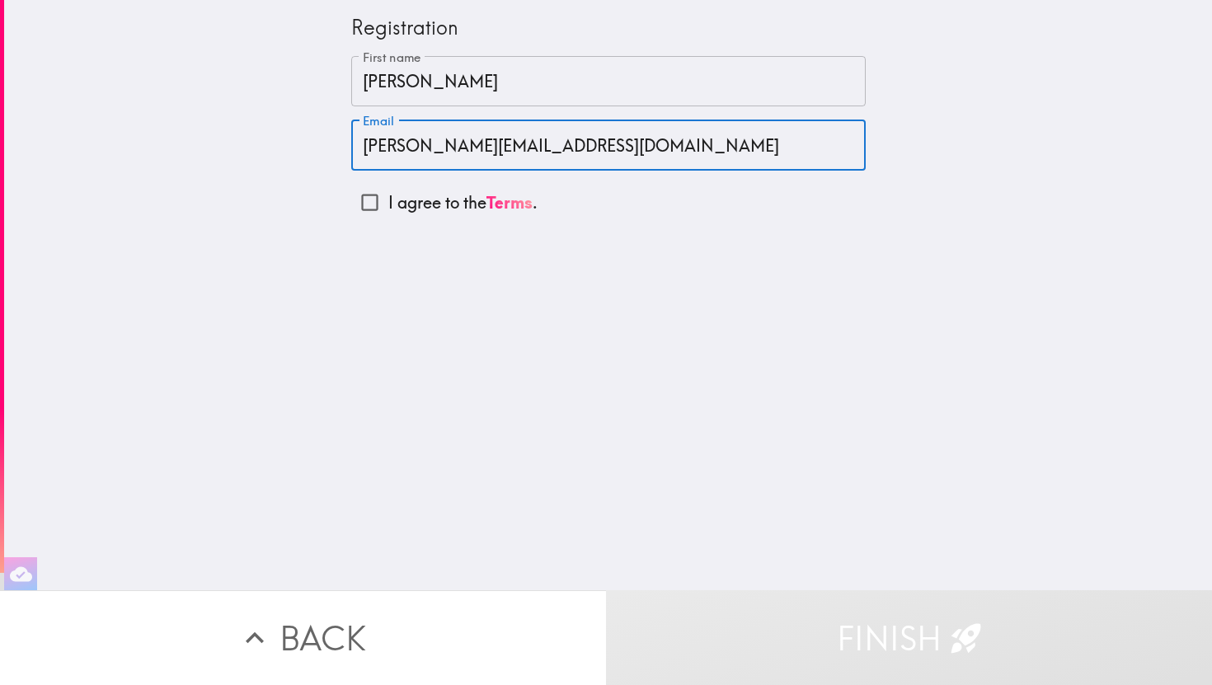
type input "[PERSON_NAME][EMAIL_ADDRESS][DOMAIN_NAME]"
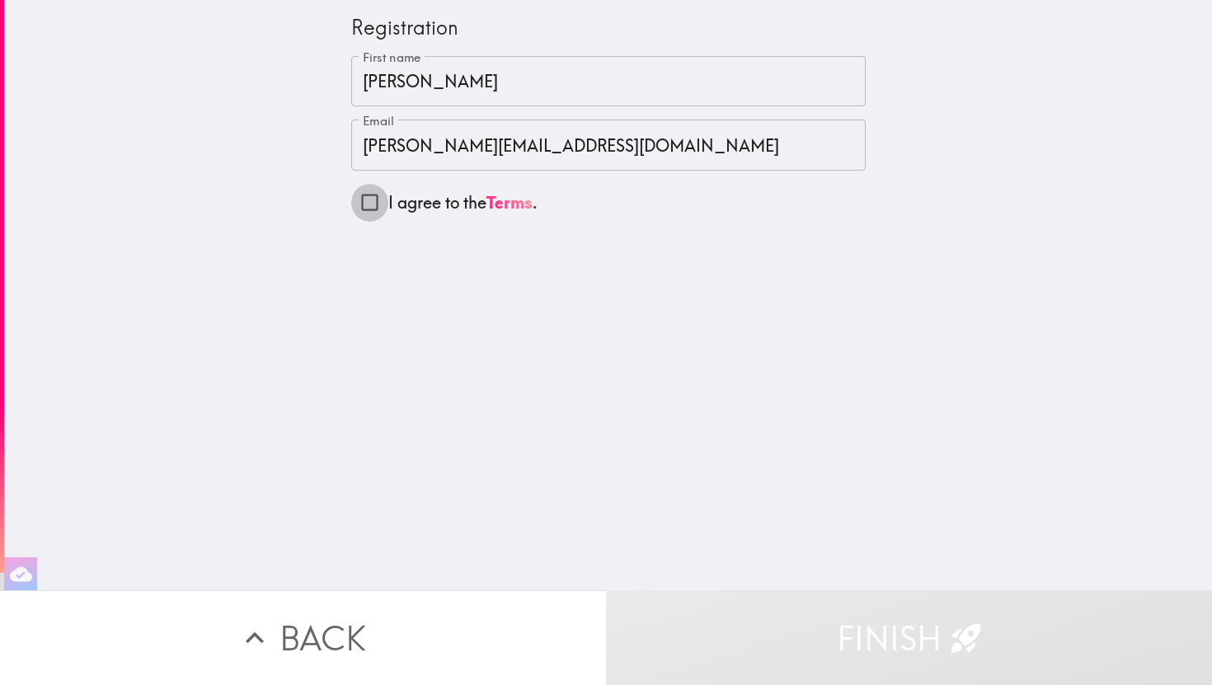
click at [364, 200] on input "I agree to the Terms ." at bounding box center [369, 202] width 37 height 37
checkbox input "true"
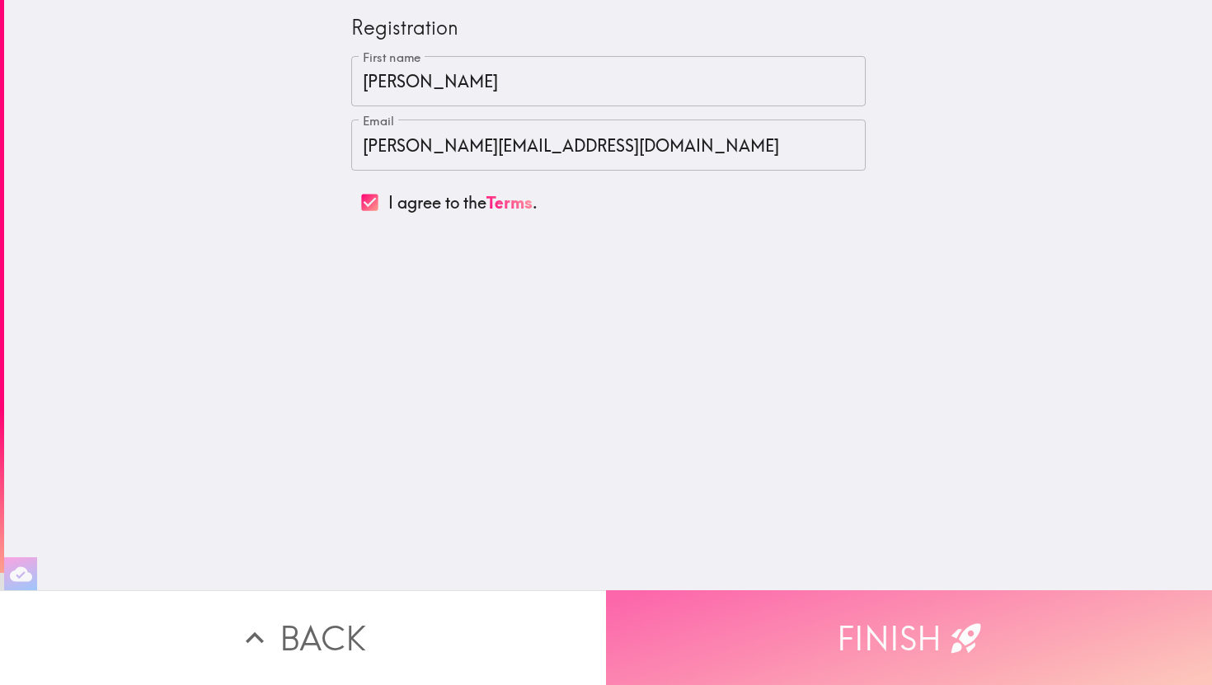
click at [810, 647] on button "Finish" at bounding box center [909, 637] width 606 height 95
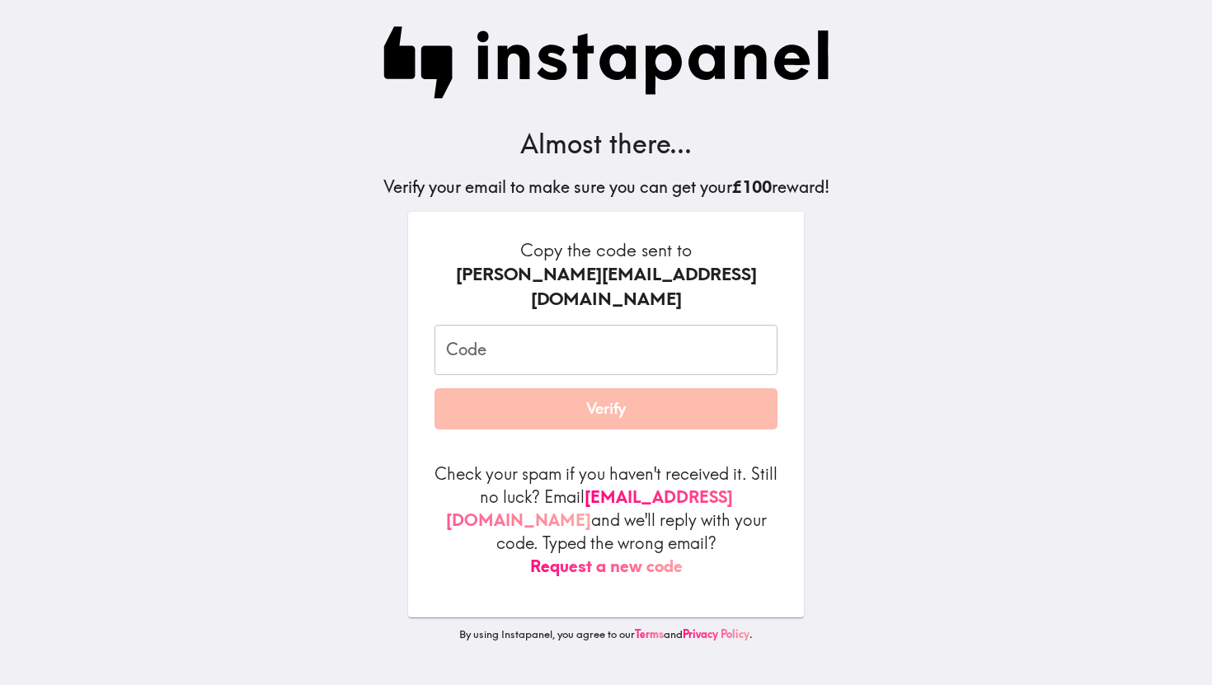
click at [503, 325] on input "Code" at bounding box center [606, 350] width 343 height 51
paste input "2bq_Tqp_bB7"
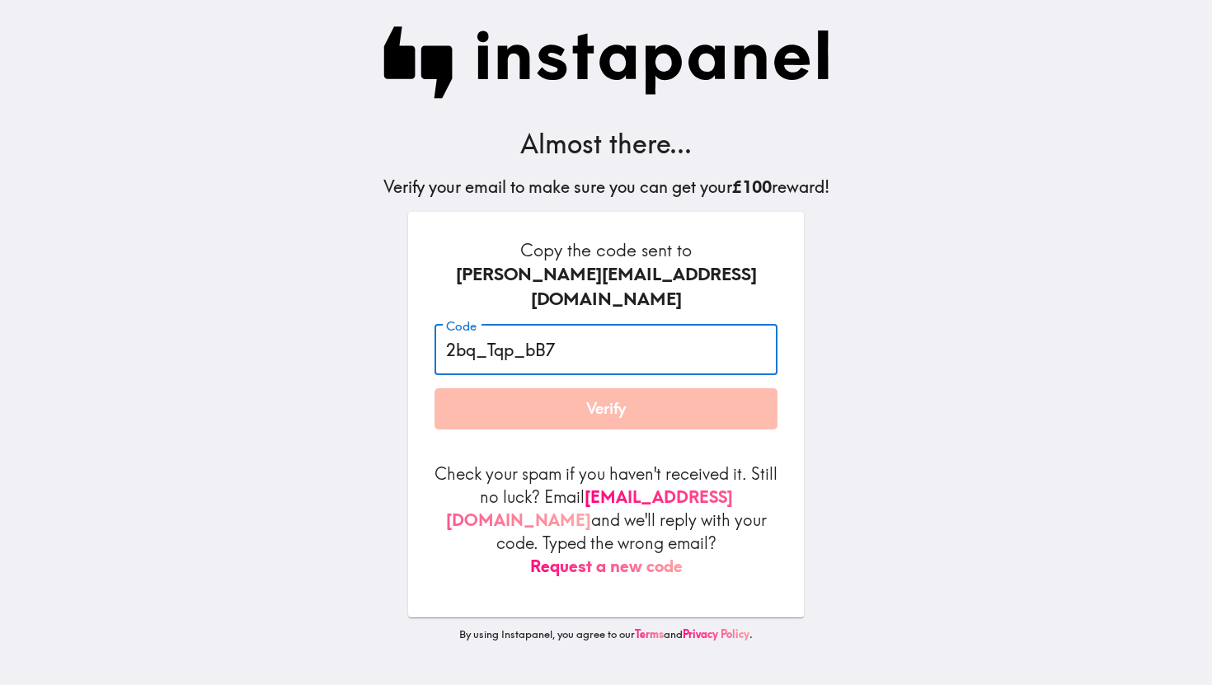
type input "2bq_Tqp_bB7"
click at [566, 388] on button "Verify" at bounding box center [606, 408] width 343 height 41
